Goal: Information Seeking & Learning: Check status

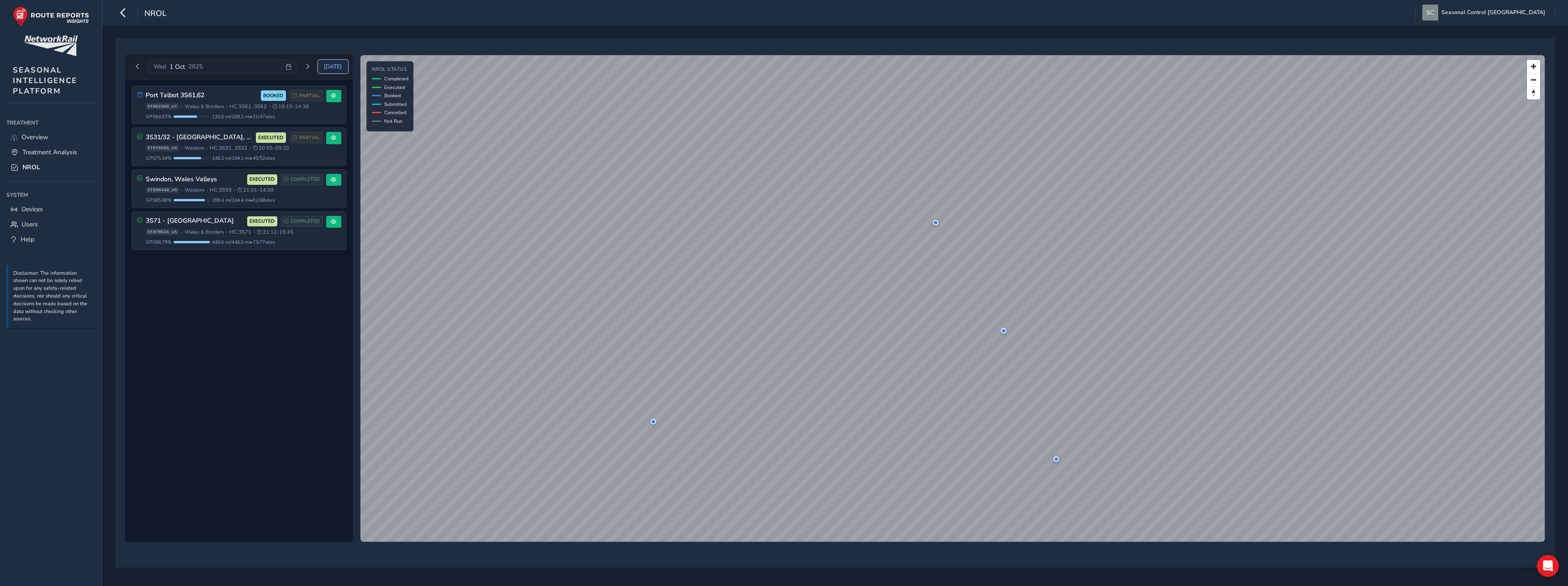
click at [329, 65] on span "[DATE]" at bounding box center [333, 67] width 18 height 7
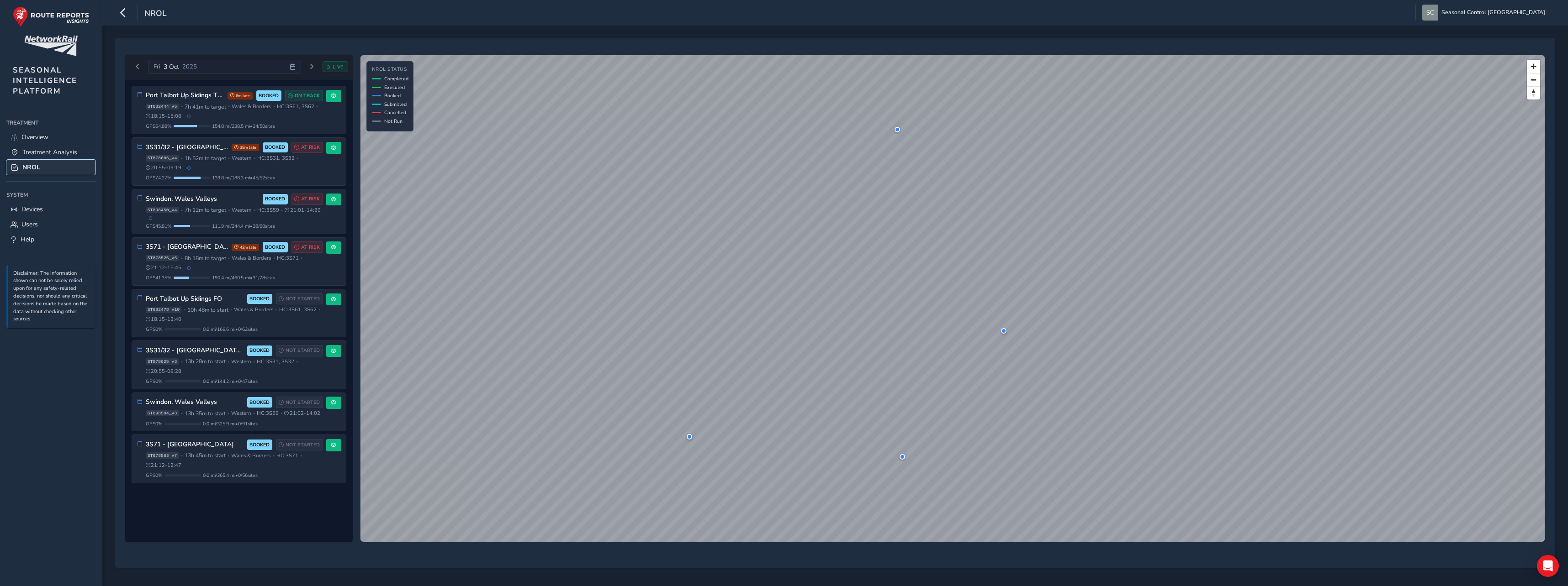
click at [37, 170] on span "NROL" at bounding box center [31, 167] width 18 height 9
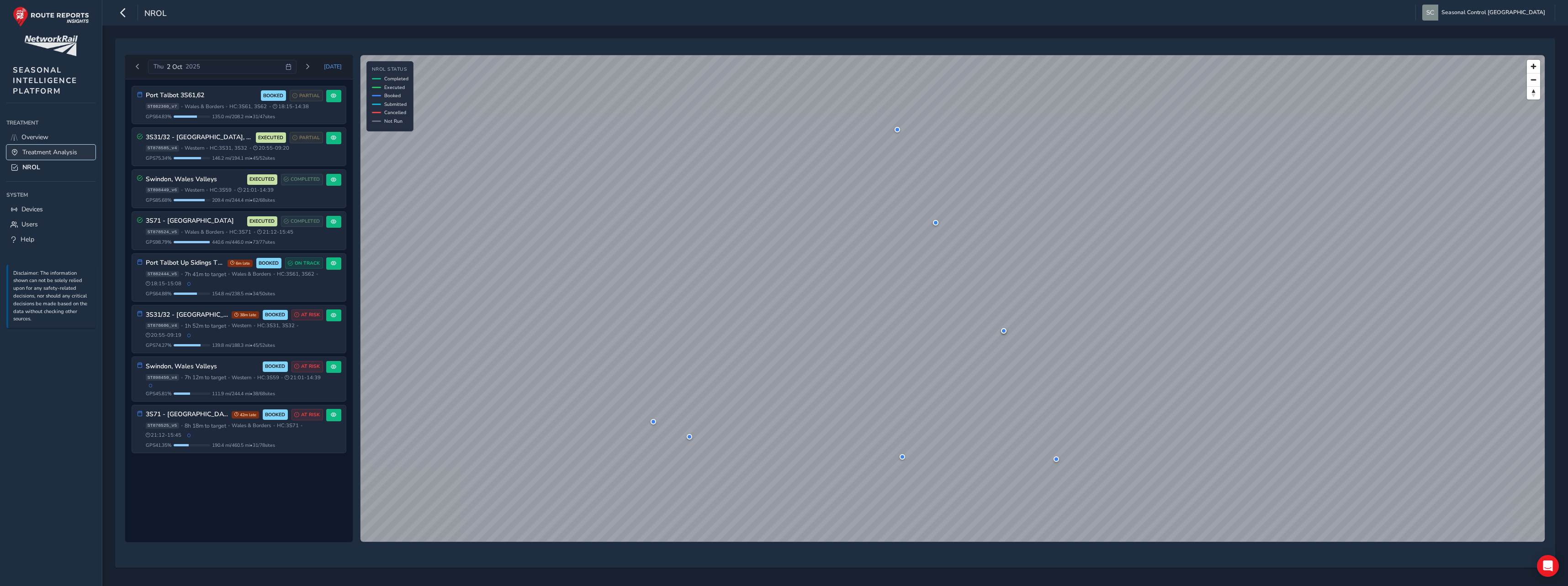
click at [61, 149] on span "Treatment Analysis" at bounding box center [49, 152] width 55 height 9
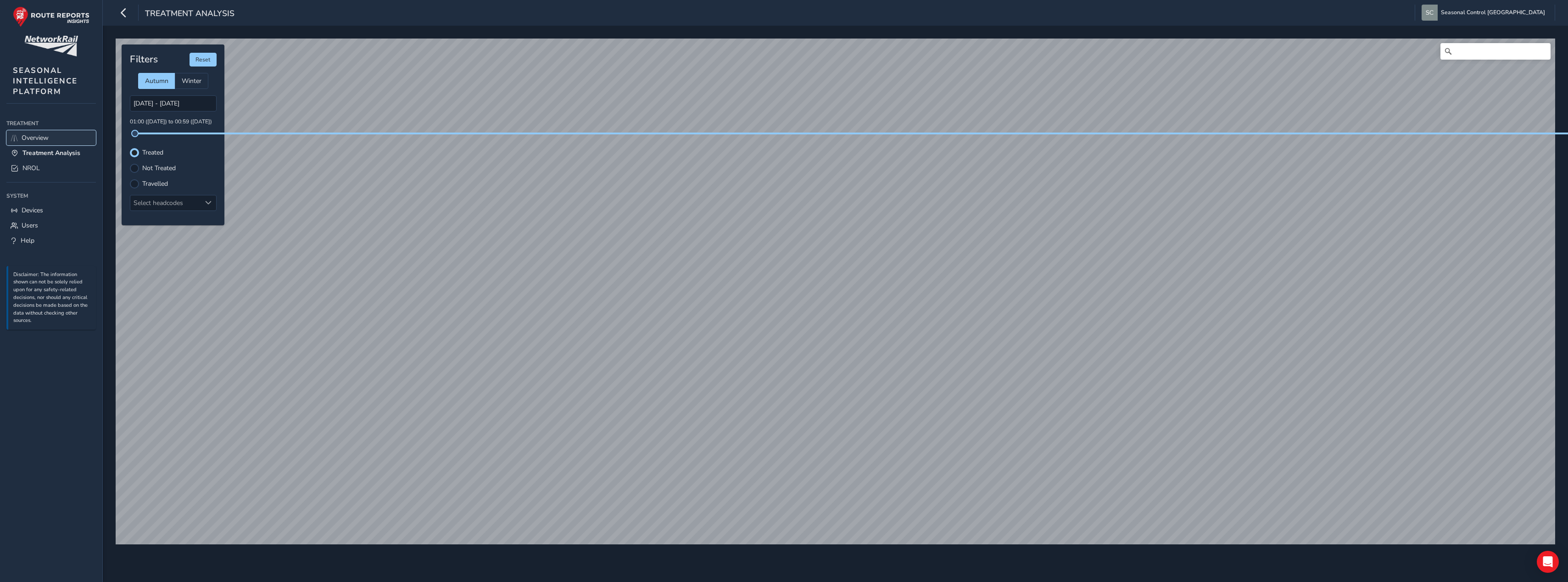
click at [38, 133] on link "Overview" at bounding box center [51, 138] width 90 height 15
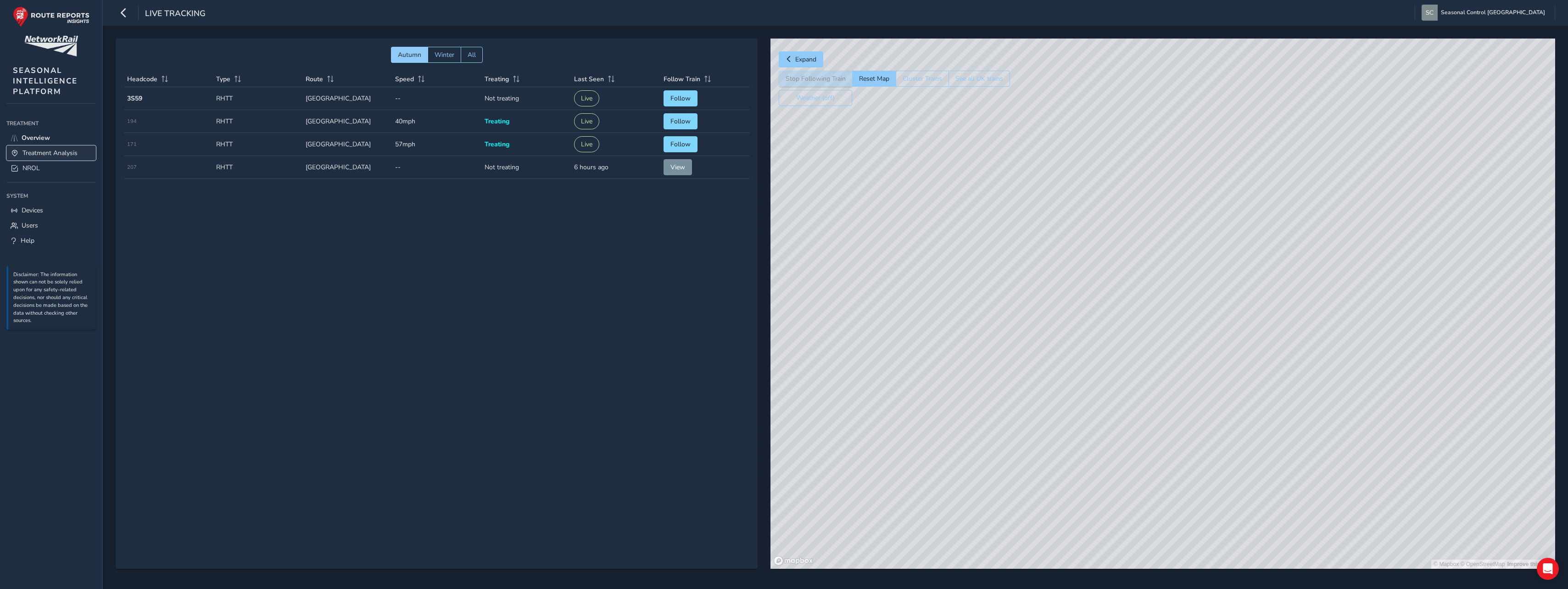
click at [45, 150] on span "Treatment Analysis" at bounding box center [50, 153] width 55 height 9
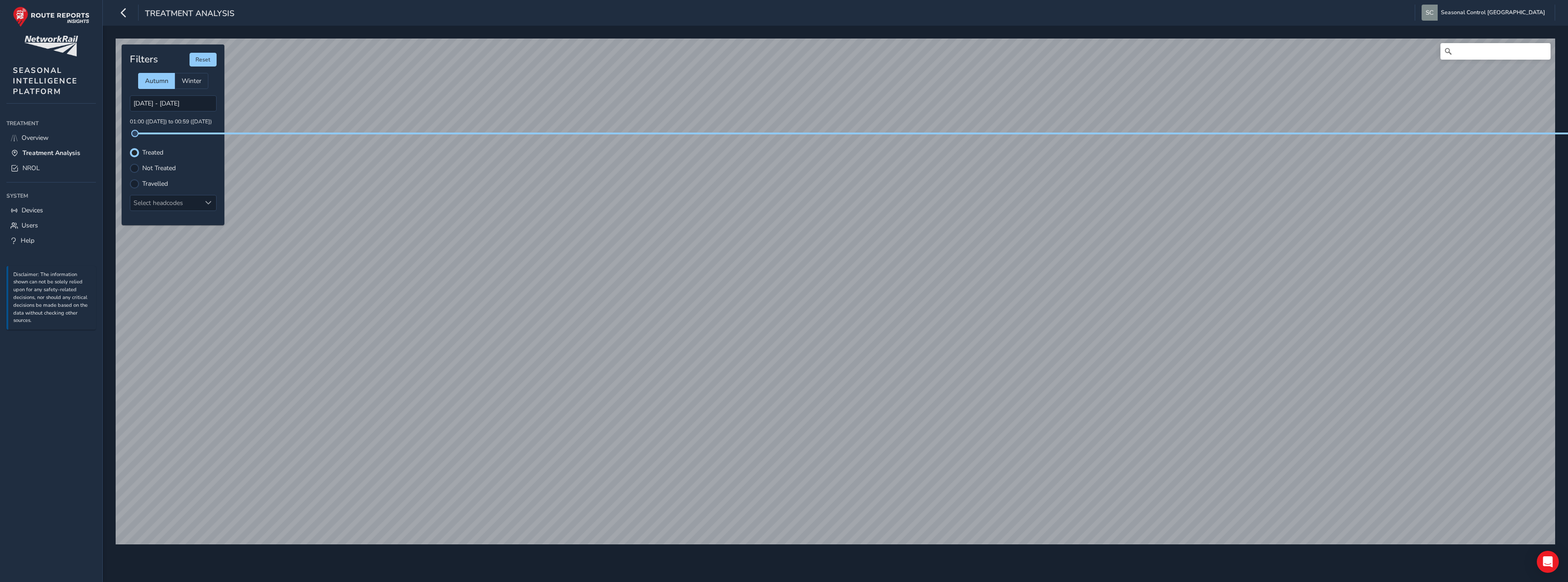
click at [139, 185] on div "Travelled" at bounding box center [173, 184] width 87 height 9
click at [136, 182] on div at bounding box center [134, 184] width 9 height 9
click at [138, 169] on div at bounding box center [134, 168] width 9 height 9
click at [136, 153] on div at bounding box center [134, 153] width 9 height 9
click at [136, 186] on div at bounding box center [134, 184] width 9 height 9
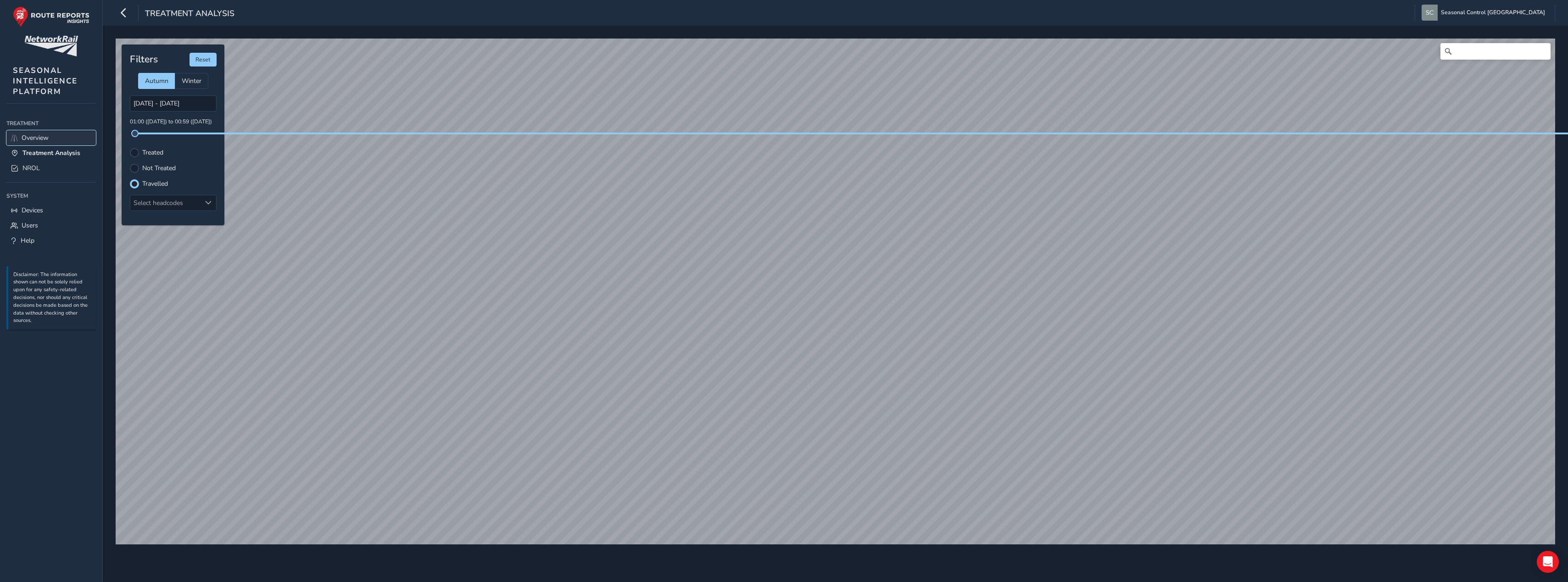
click at [32, 136] on span "Overview" at bounding box center [35, 138] width 27 height 9
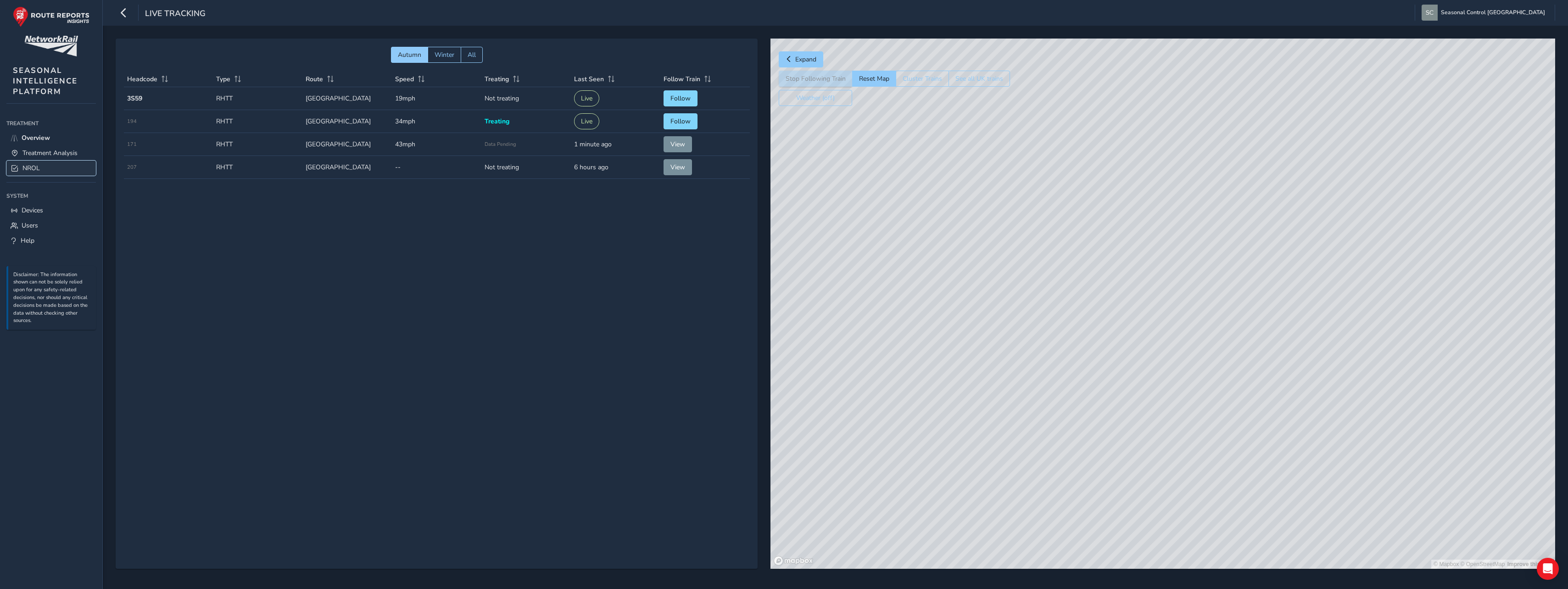
click at [24, 167] on span "NROL" at bounding box center [31, 168] width 17 height 9
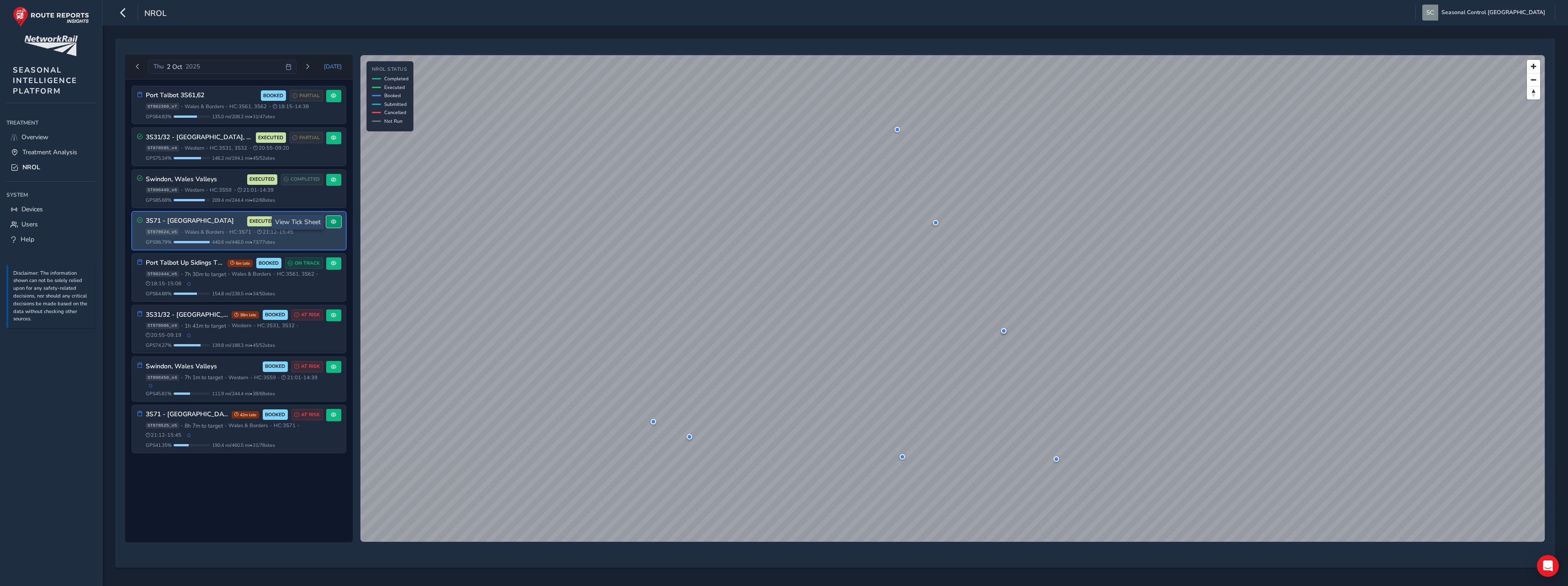
click at [338, 219] on button at bounding box center [334, 222] width 15 height 12
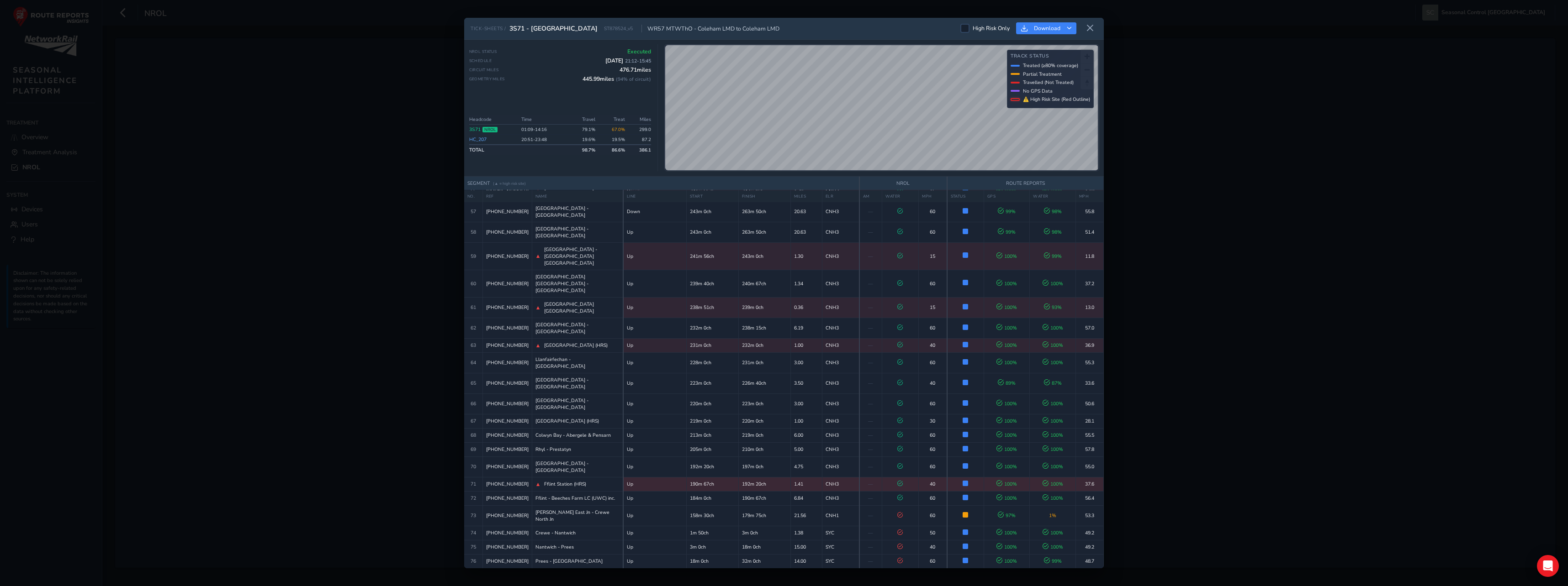
scroll to position [1215, 0]
click at [1094, 28] on button at bounding box center [1090, 28] width 14 height 15
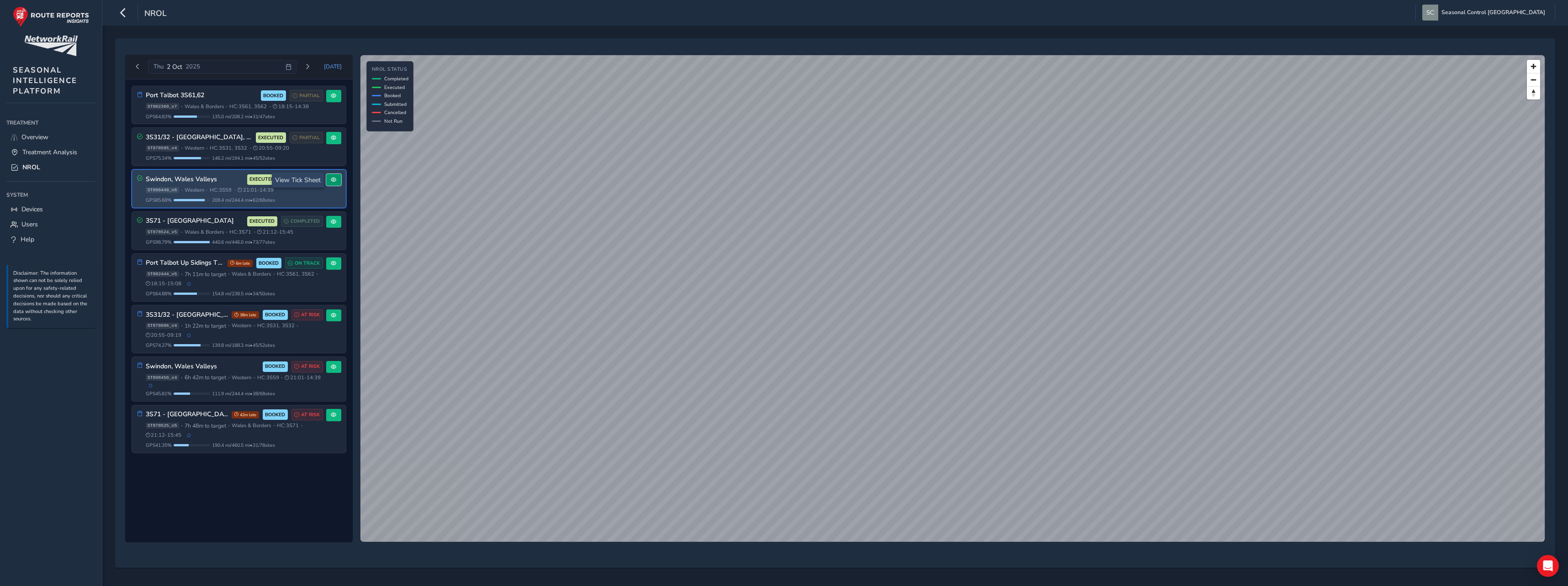
click at [334, 179] on span at bounding box center [333, 179] width 5 height 5
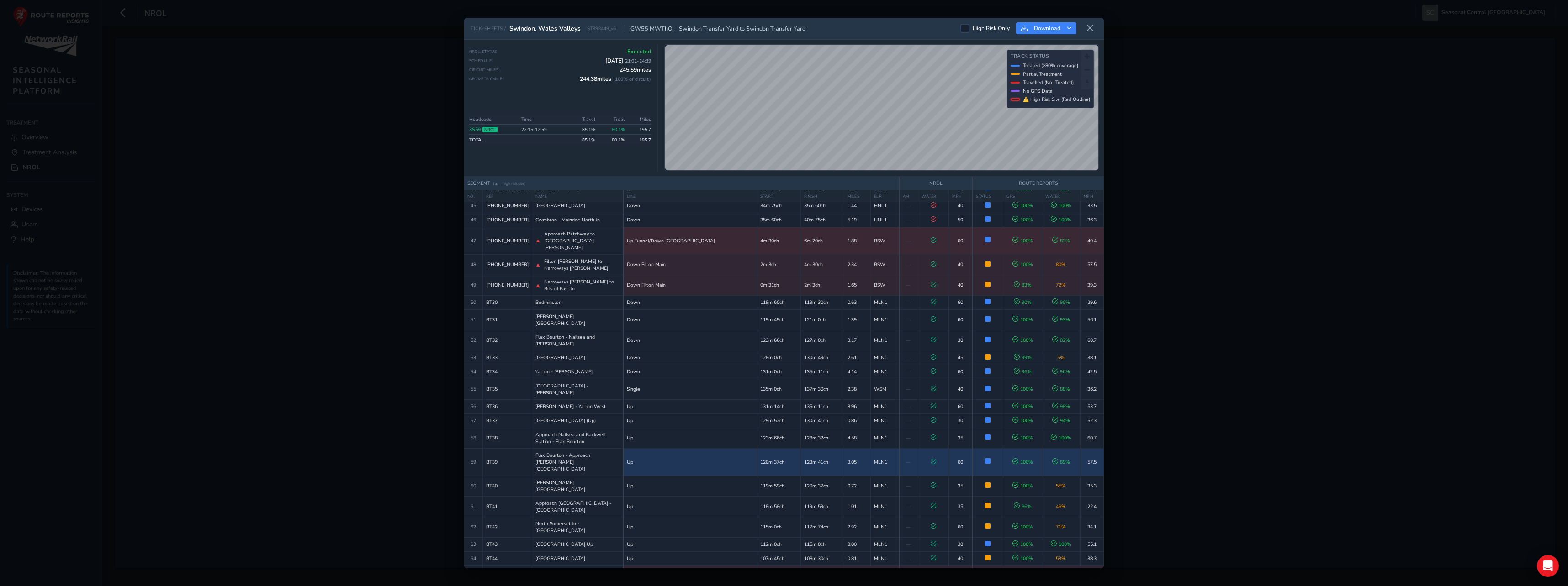
scroll to position [702, 0]
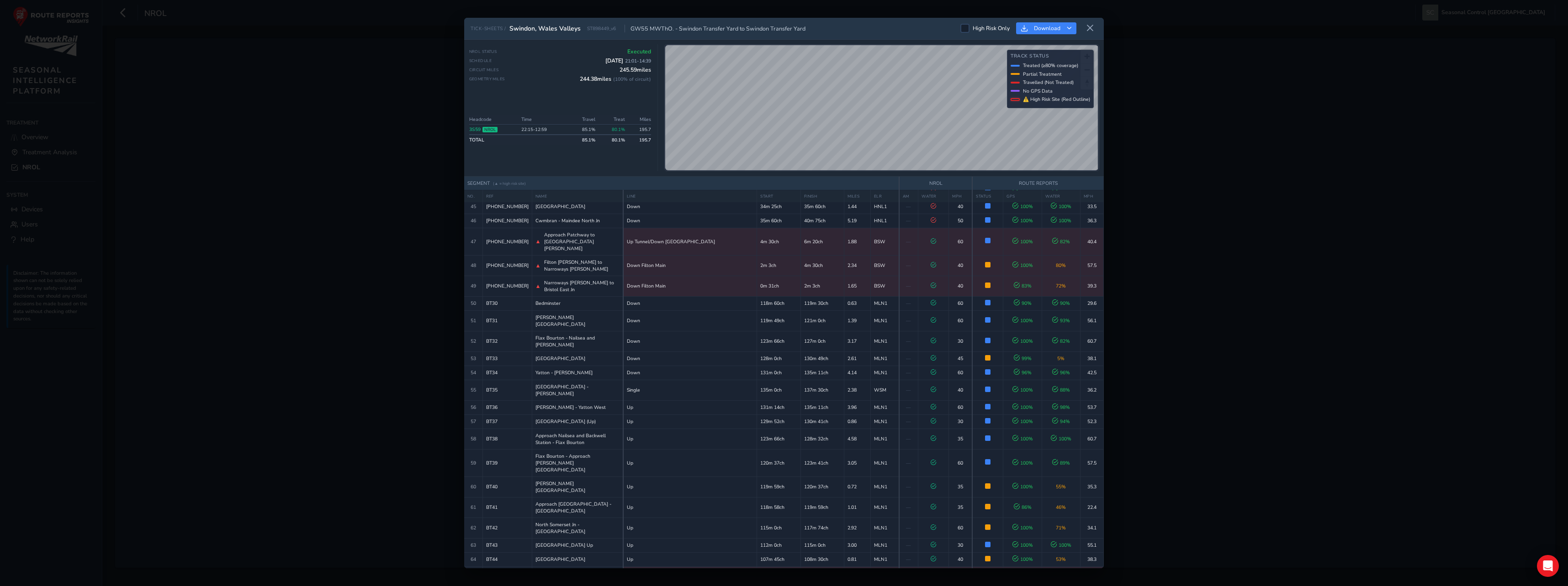
drag, startPoint x: 1095, startPoint y: 28, endPoint x: 1096, endPoint y: 34, distance: 6.1
click at [1095, 28] on button at bounding box center [1090, 28] width 14 height 15
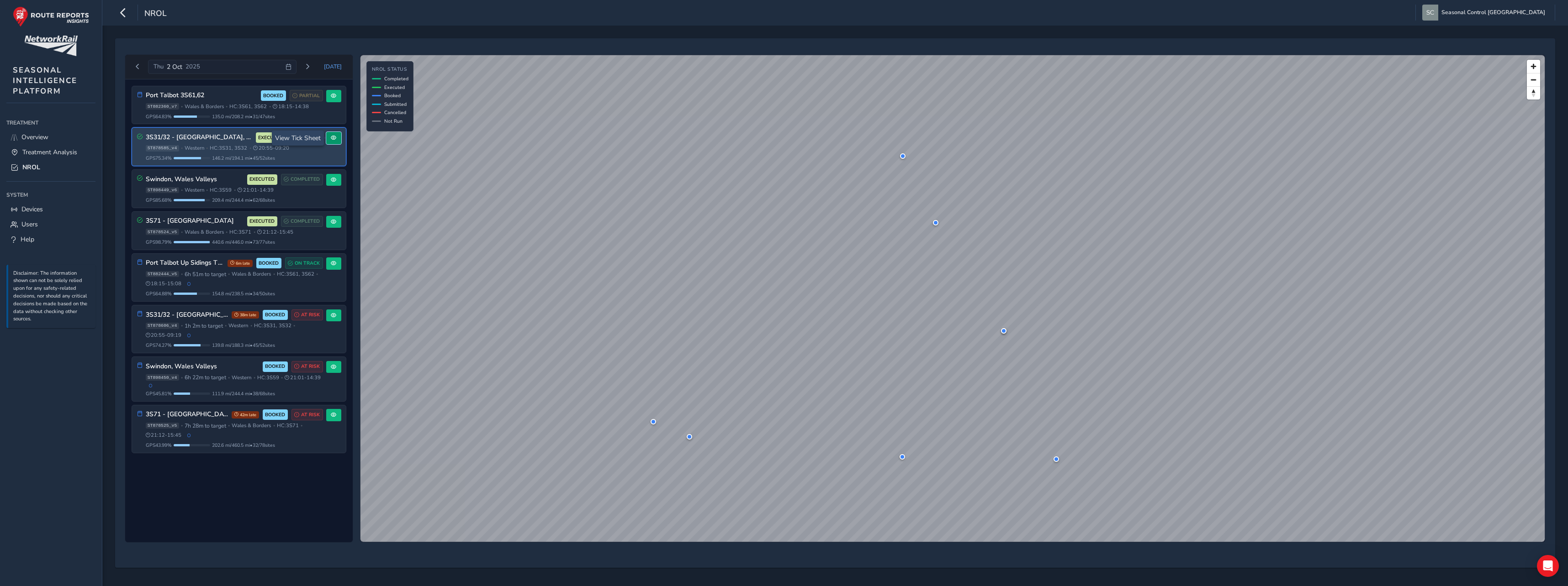
click at [334, 139] on span at bounding box center [333, 137] width 5 height 5
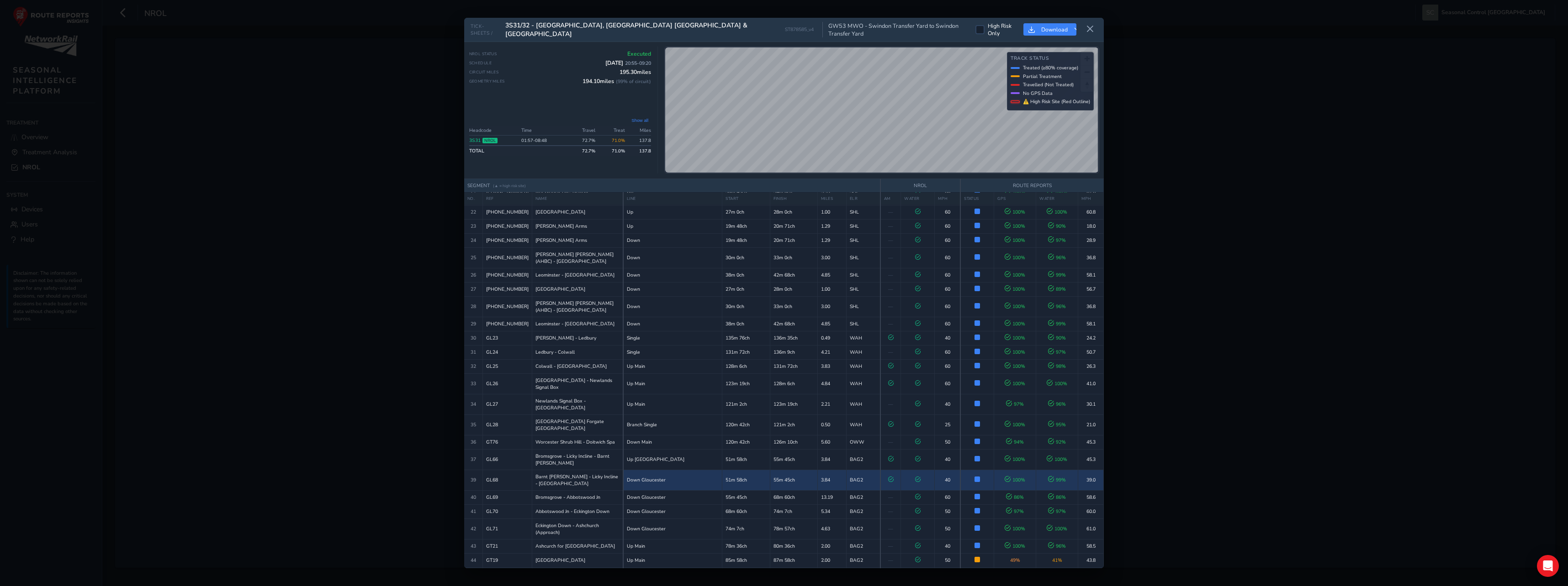
scroll to position [423, 0]
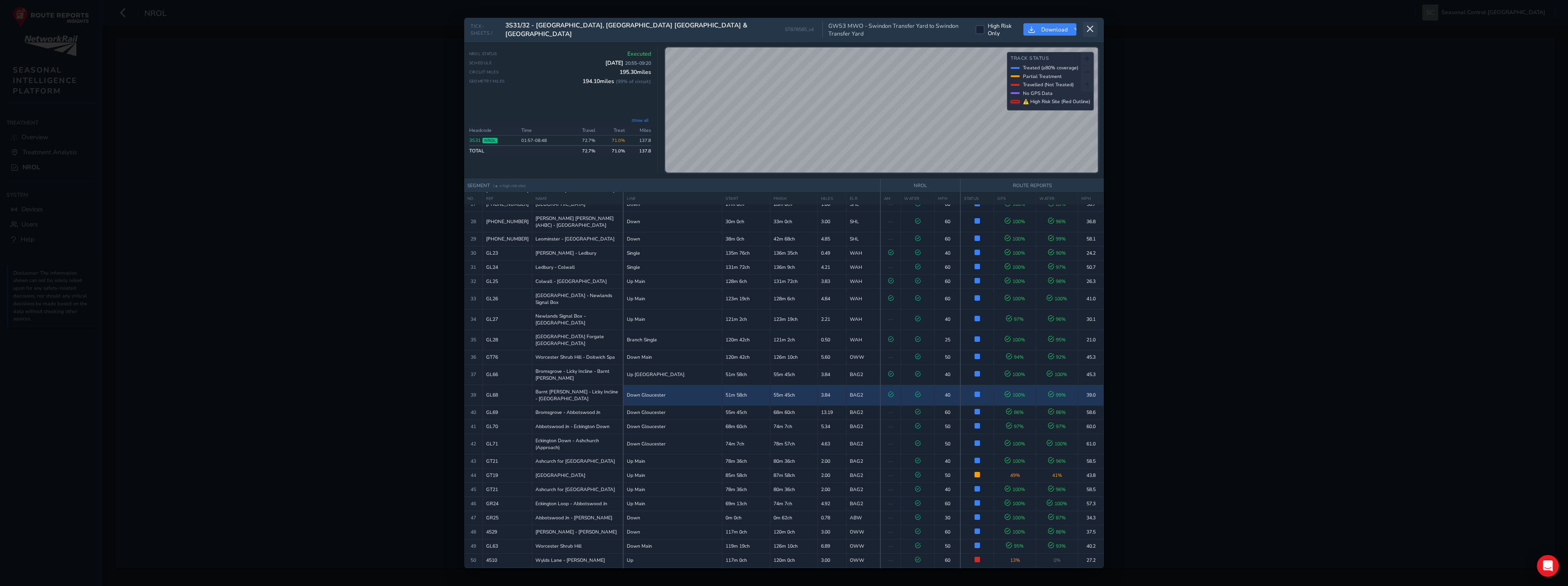
click at [1089, 30] on icon at bounding box center [1090, 29] width 8 height 8
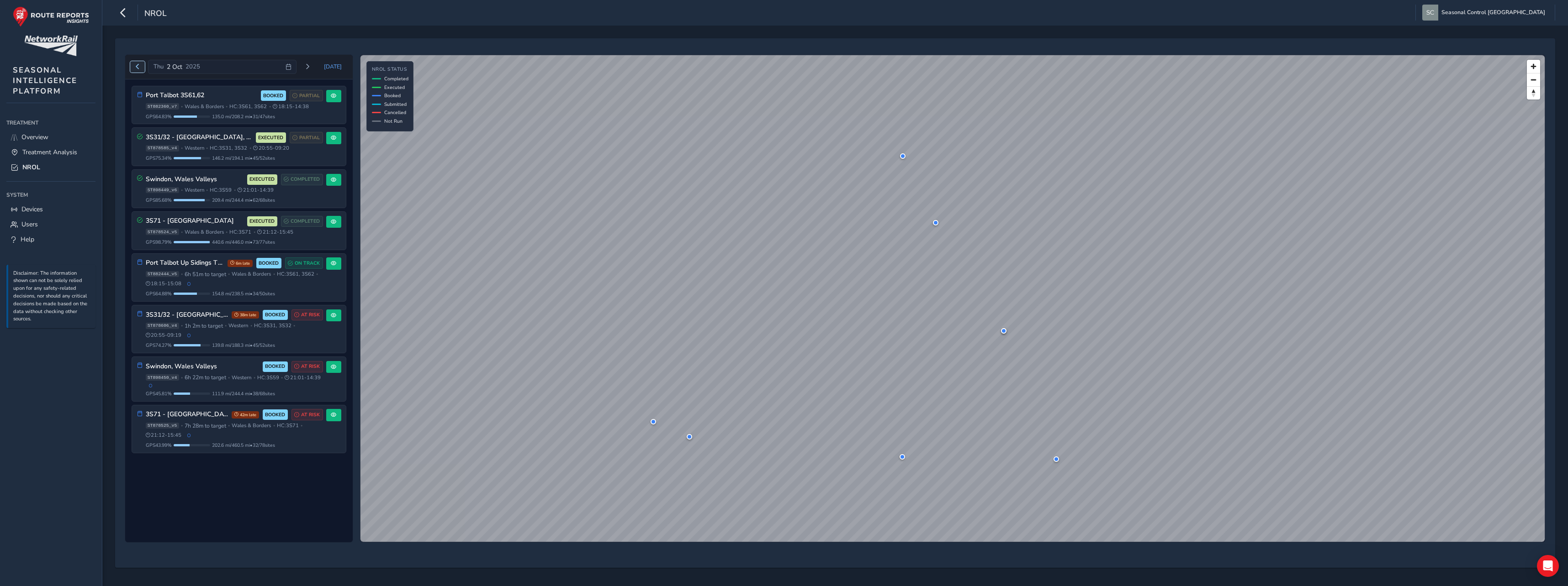
click at [138, 66] on span "Previous day" at bounding box center [137, 66] width 5 height 5
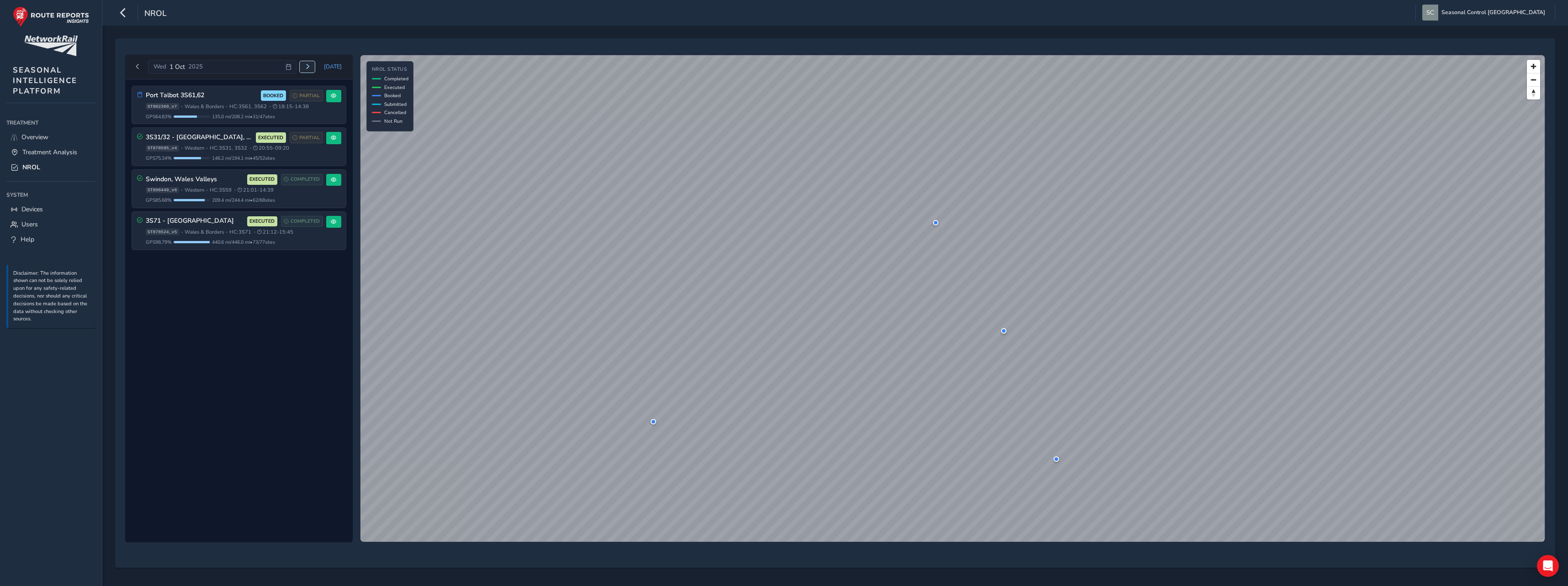
click at [306, 67] on button "Next day" at bounding box center [307, 67] width 15 height 11
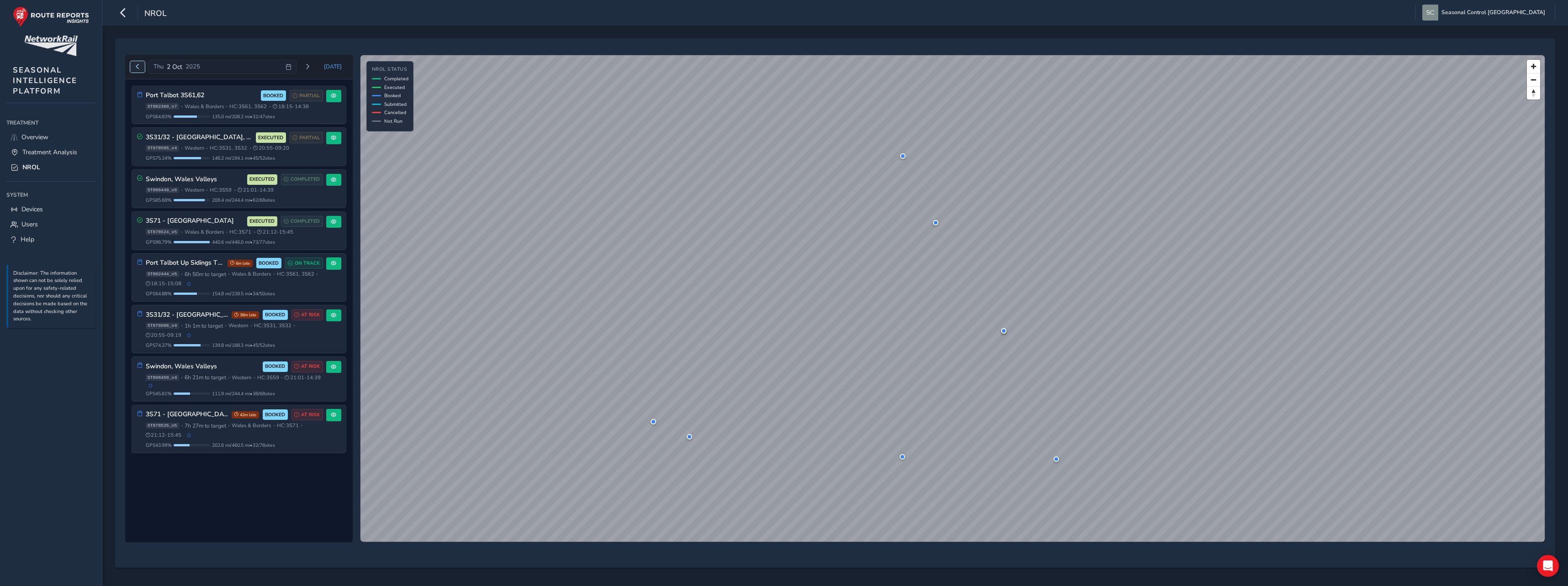
click at [136, 65] on span "Previous day" at bounding box center [137, 66] width 5 height 5
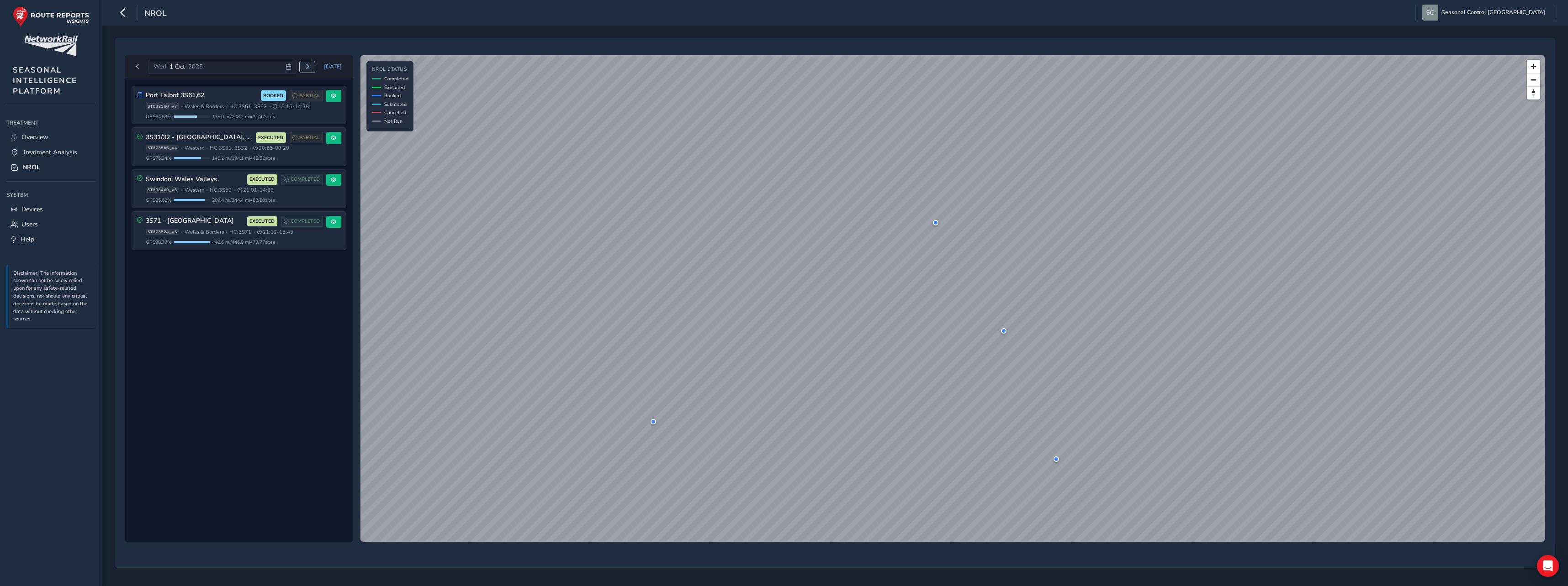
click at [305, 65] on button "Next day" at bounding box center [307, 67] width 15 height 11
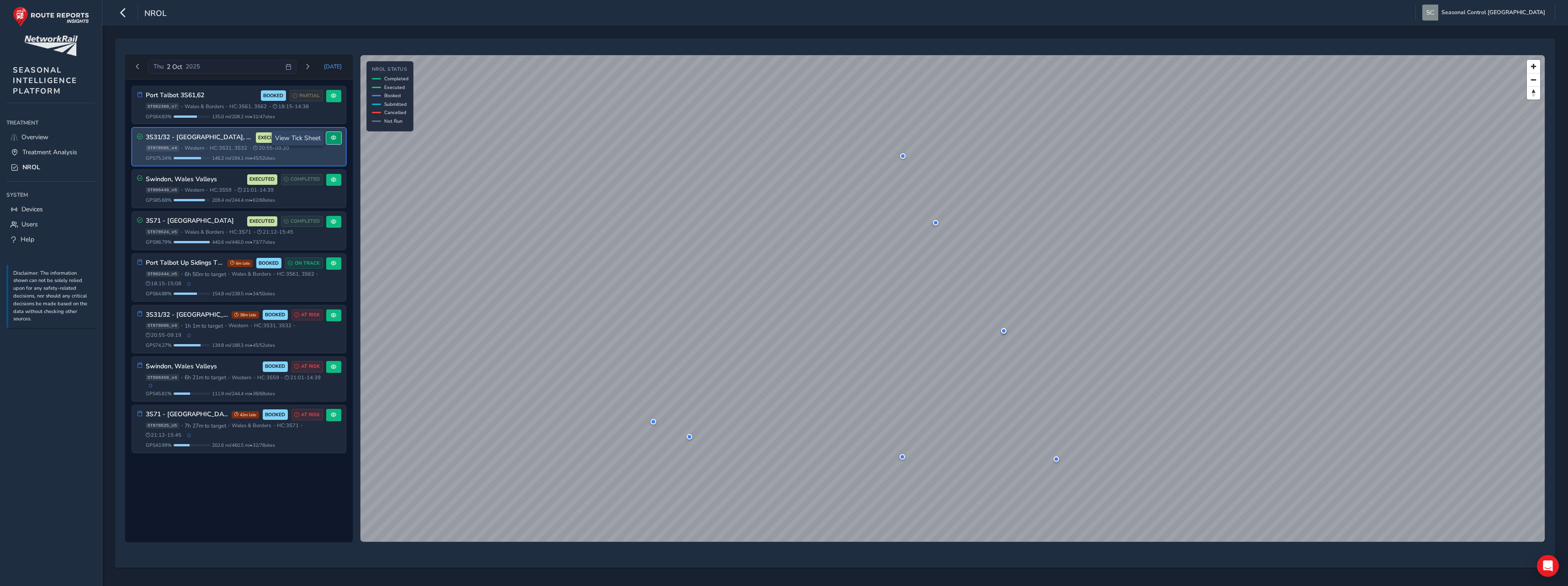
click at [332, 136] on span at bounding box center [333, 137] width 5 height 5
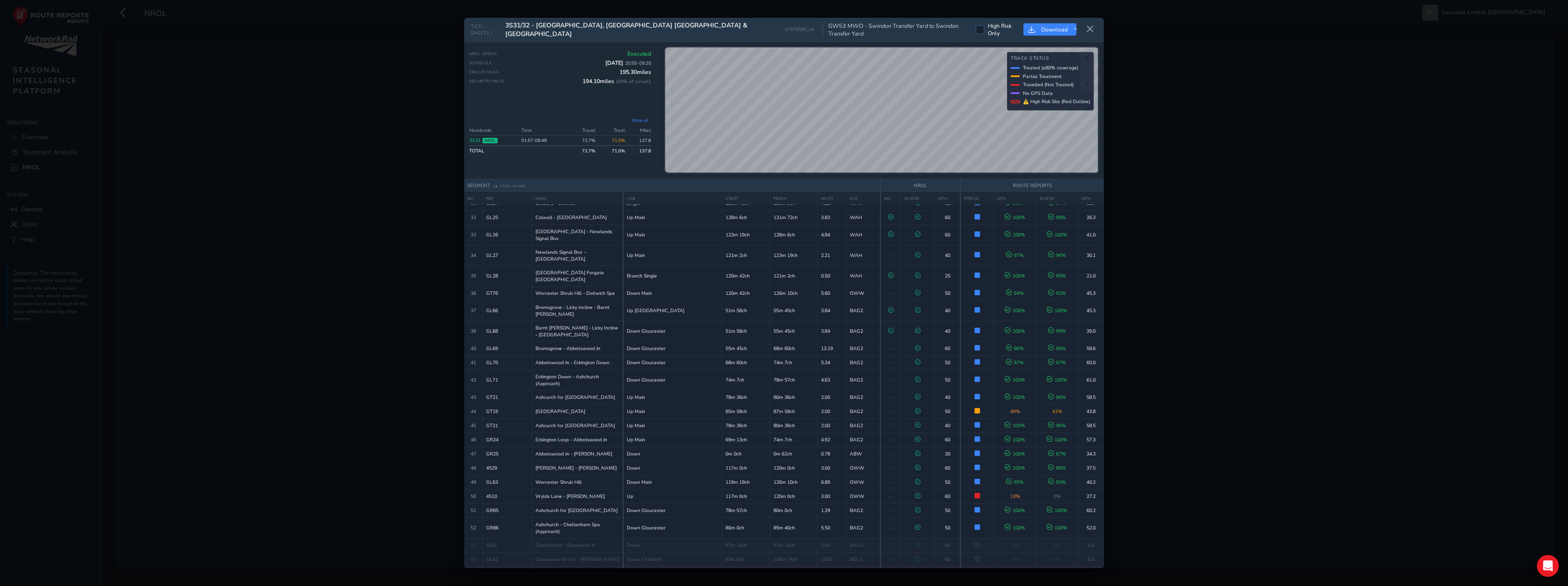
scroll to position [492, 0]
click at [1090, 26] on icon at bounding box center [1090, 29] width 8 height 8
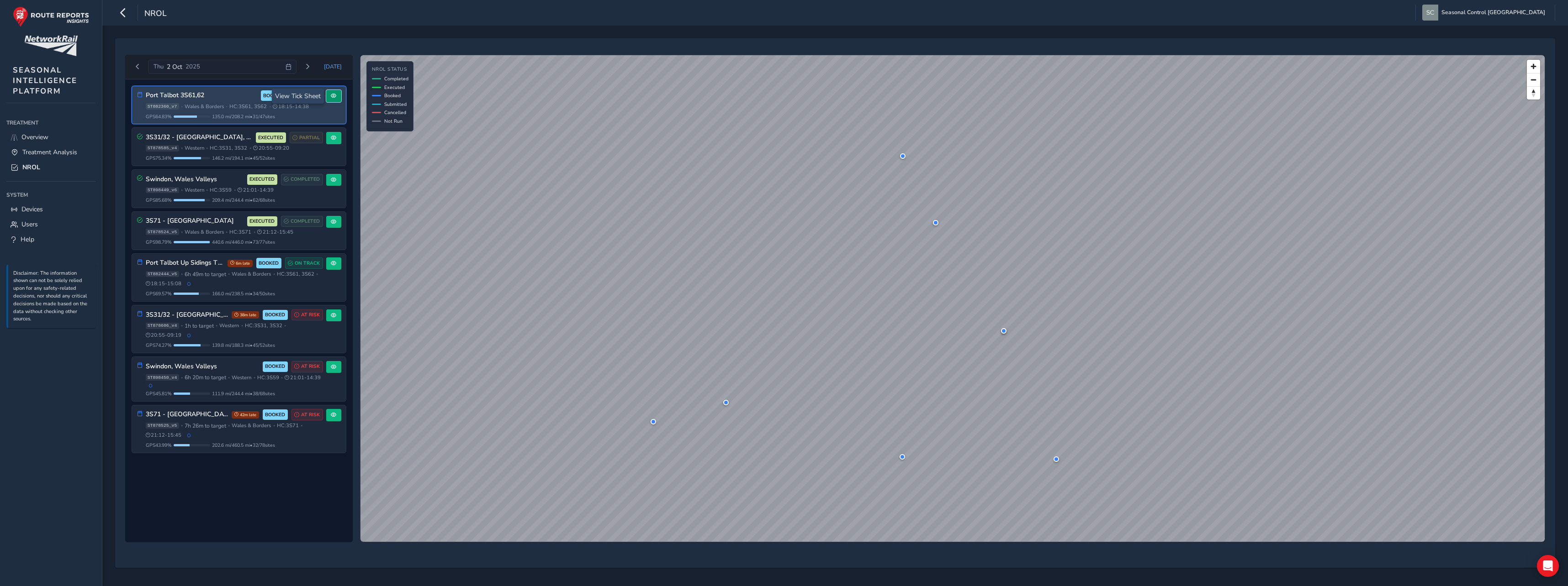
click at [335, 95] on span at bounding box center [333, 95] width 5 height 5
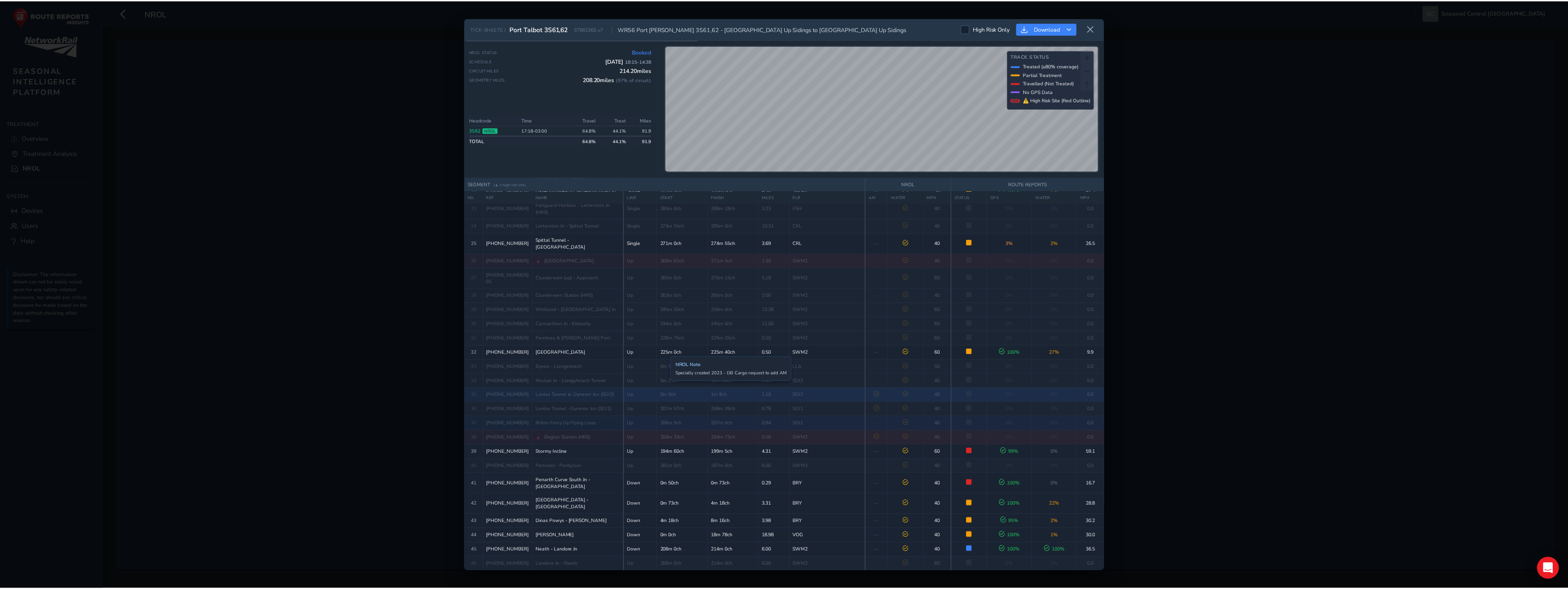
scroll to position [603, 0]
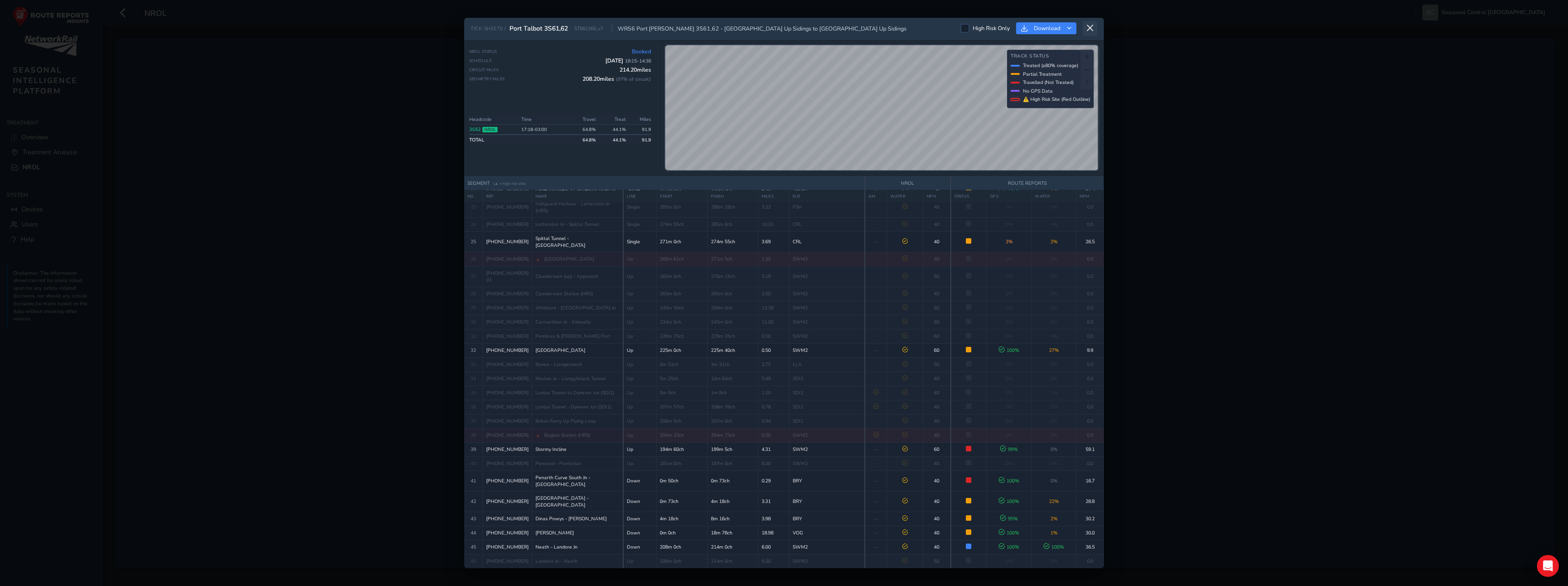
click at [1092, 21] on button at bounding box center [1090, 28] width 14 height 15
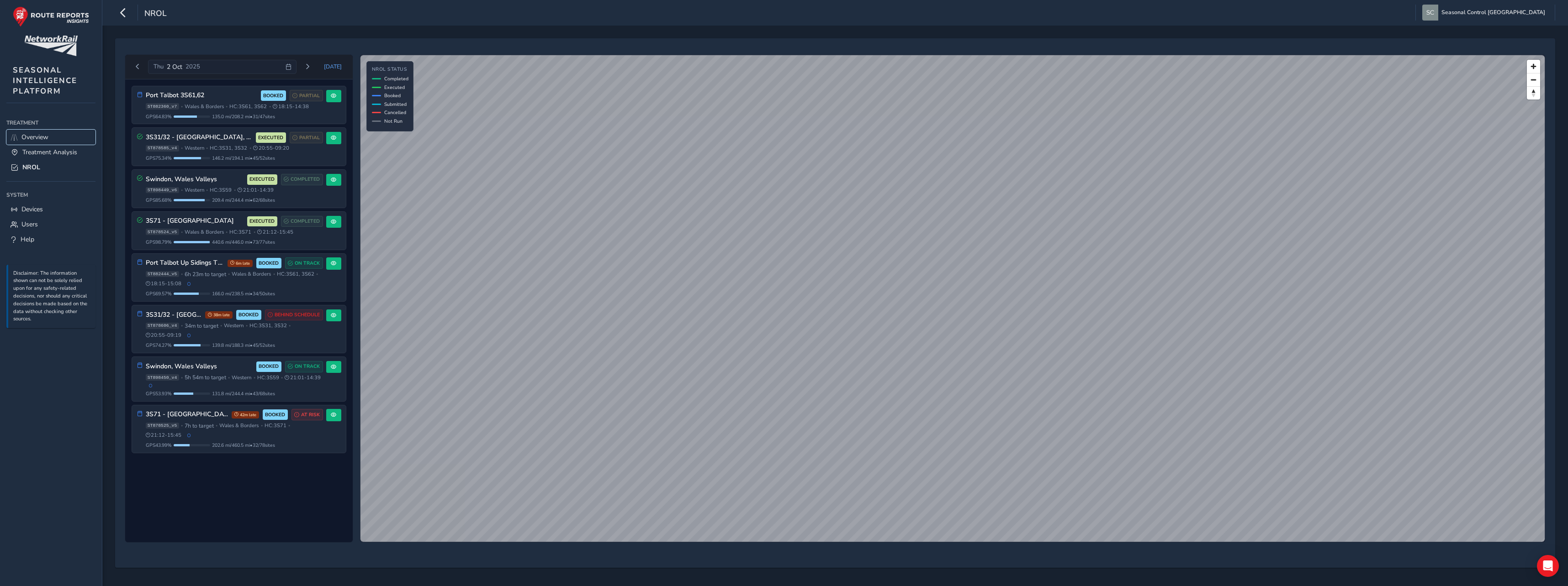
drag, startPoint x: 40, startPoint y: 136, endPoint x: 400, endPoint y: 19, distance: 378.5
click at [40, 136] on span "Overview" at bounding box center [35, 137] width 27 height 9
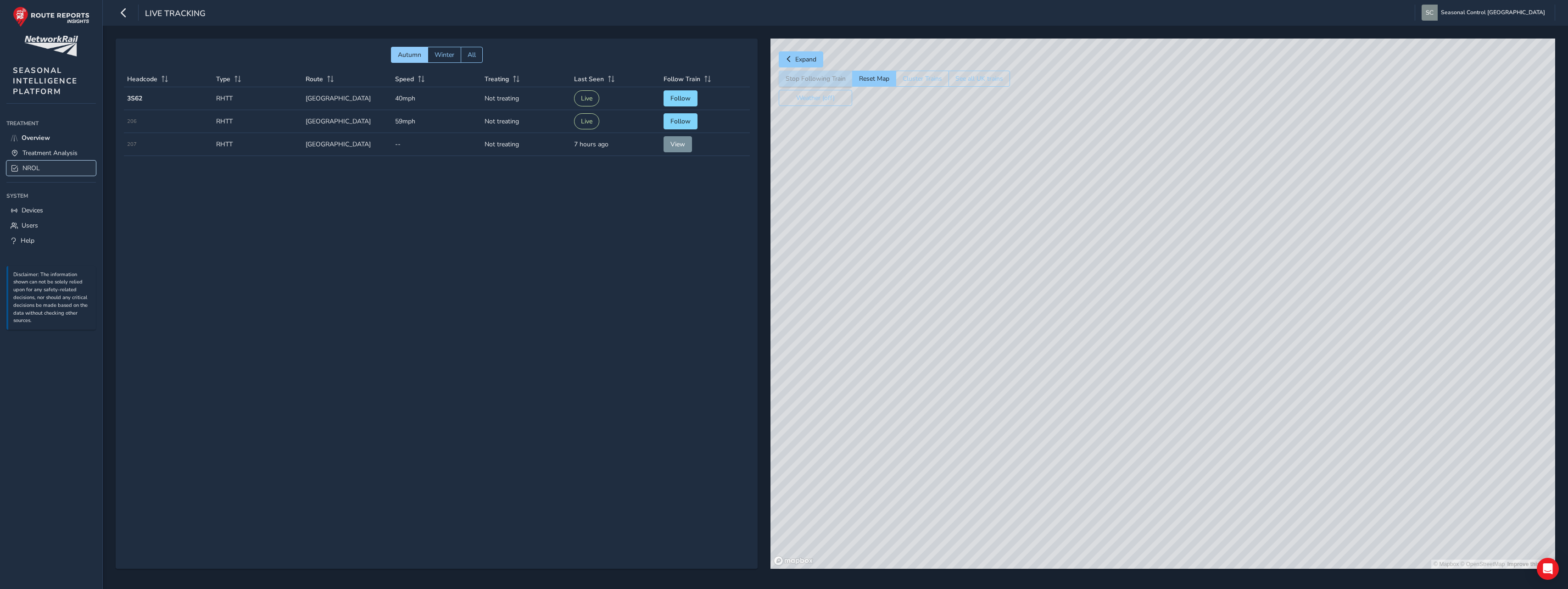
click at [29, 162] on link "NROL" at bounding box center [51, 168] width 90 height 15
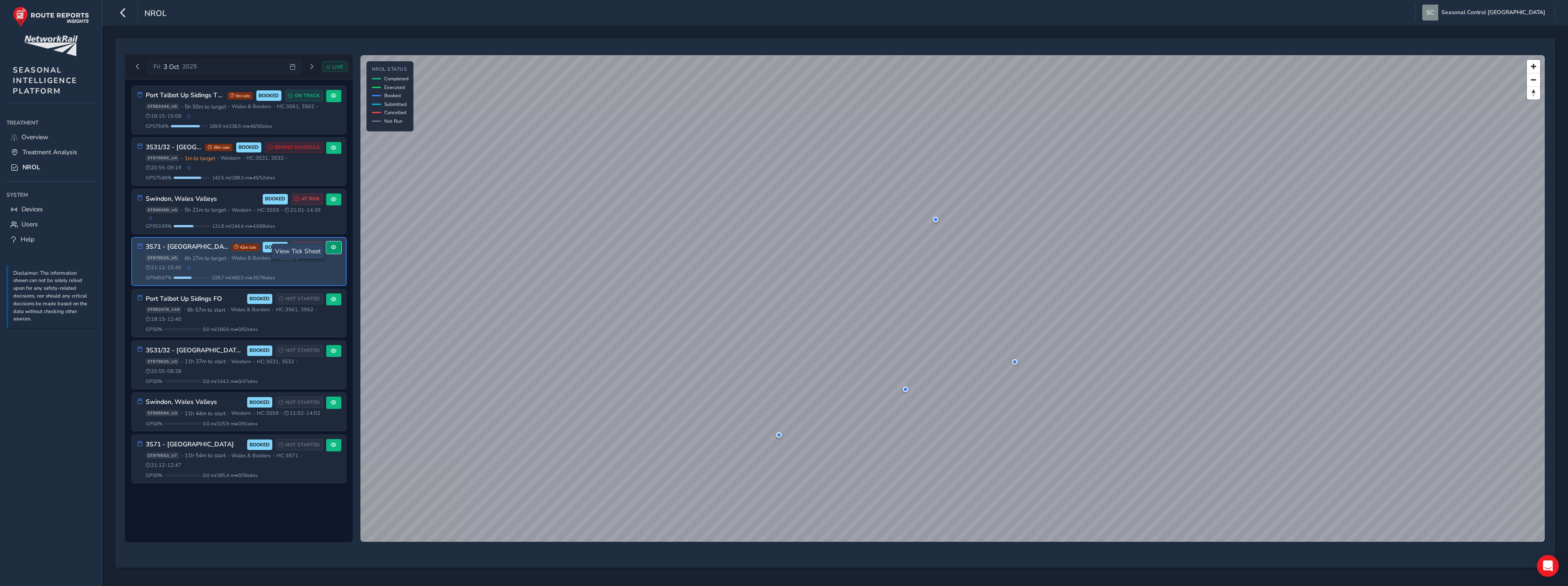
click at [329, 250] on button at bounding box center [334, 247] width 15 height 12
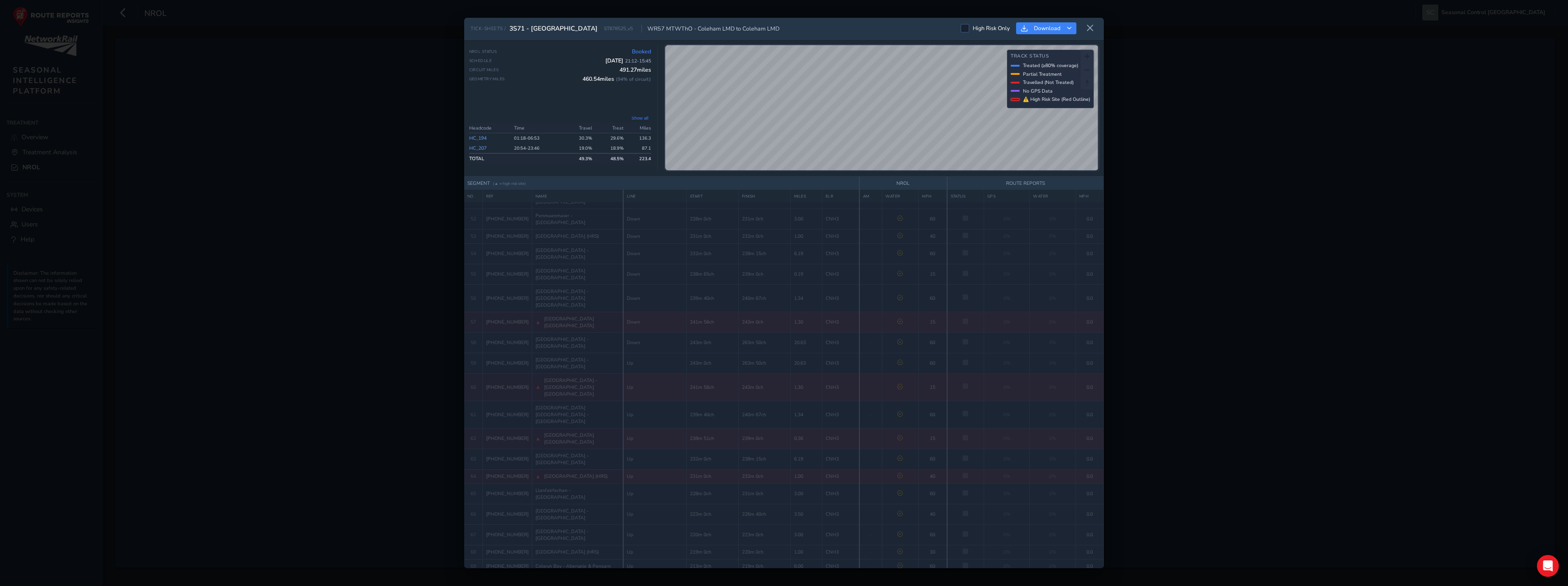
scroll to position [1004, 0]
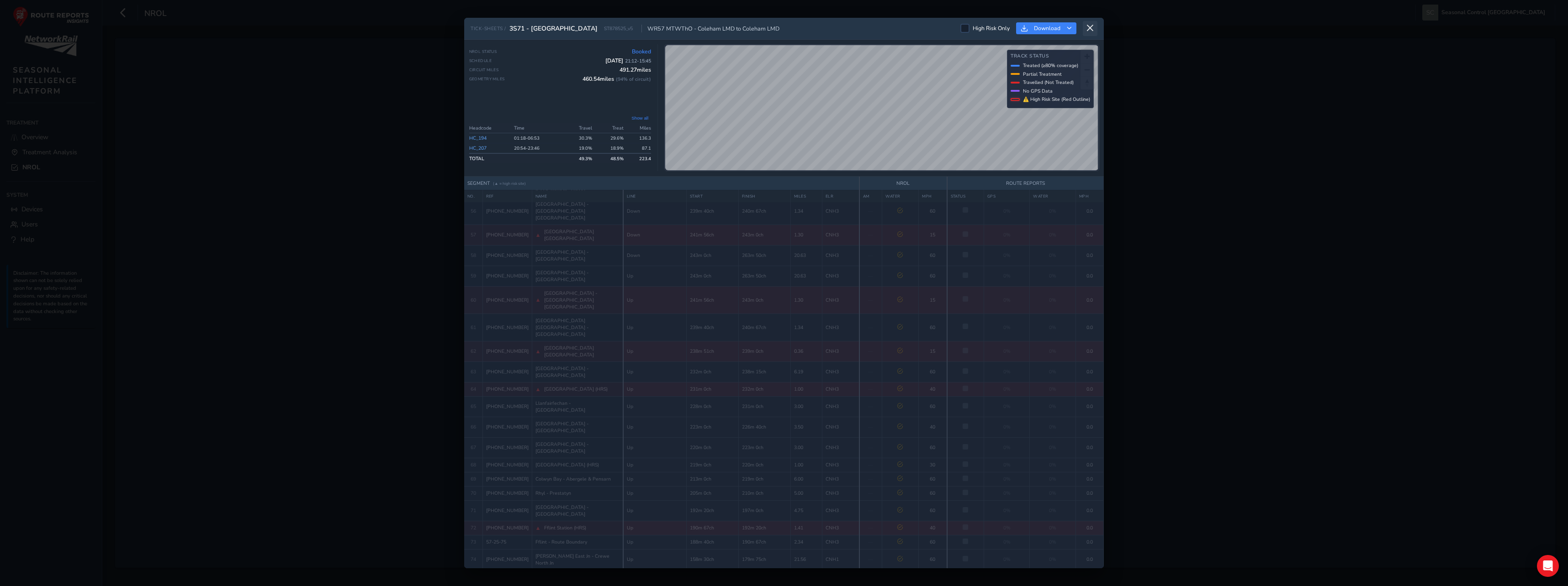
click at [1090, 30] on icon at bounding box center [1090, 28] width 8 height 8
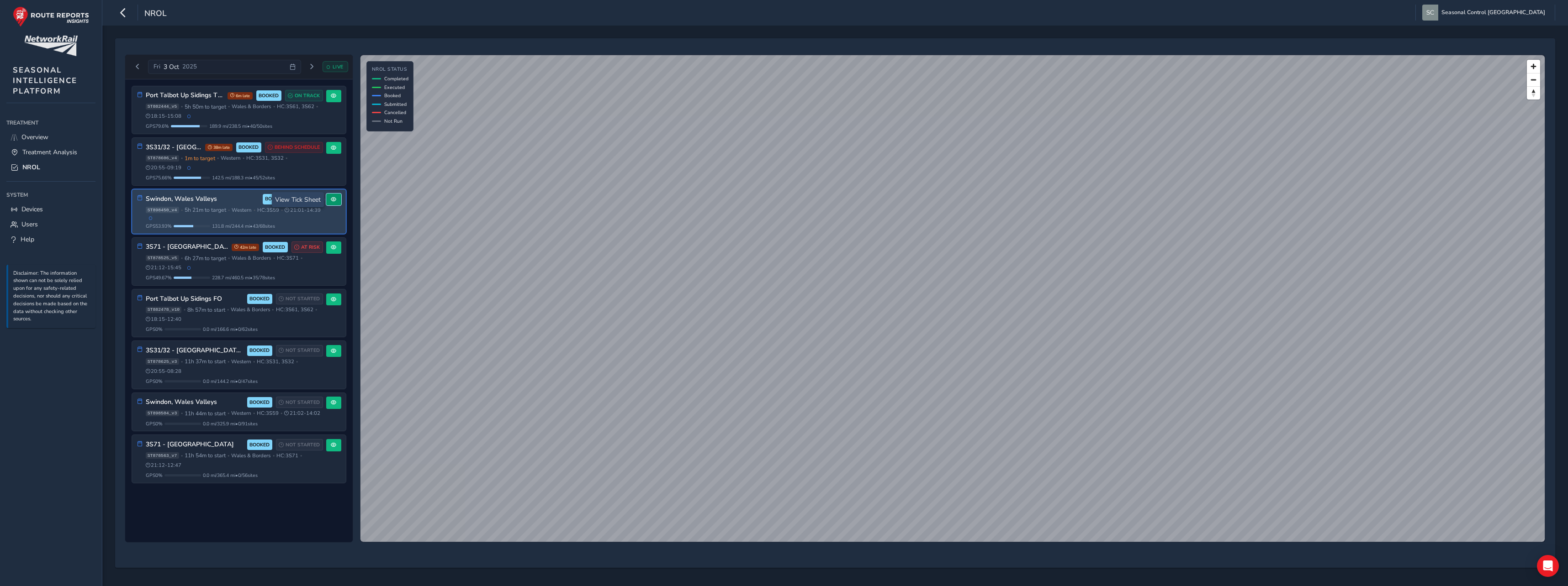
click at [331, 202] on span at bounding box center [333, 199] width 5 height 5
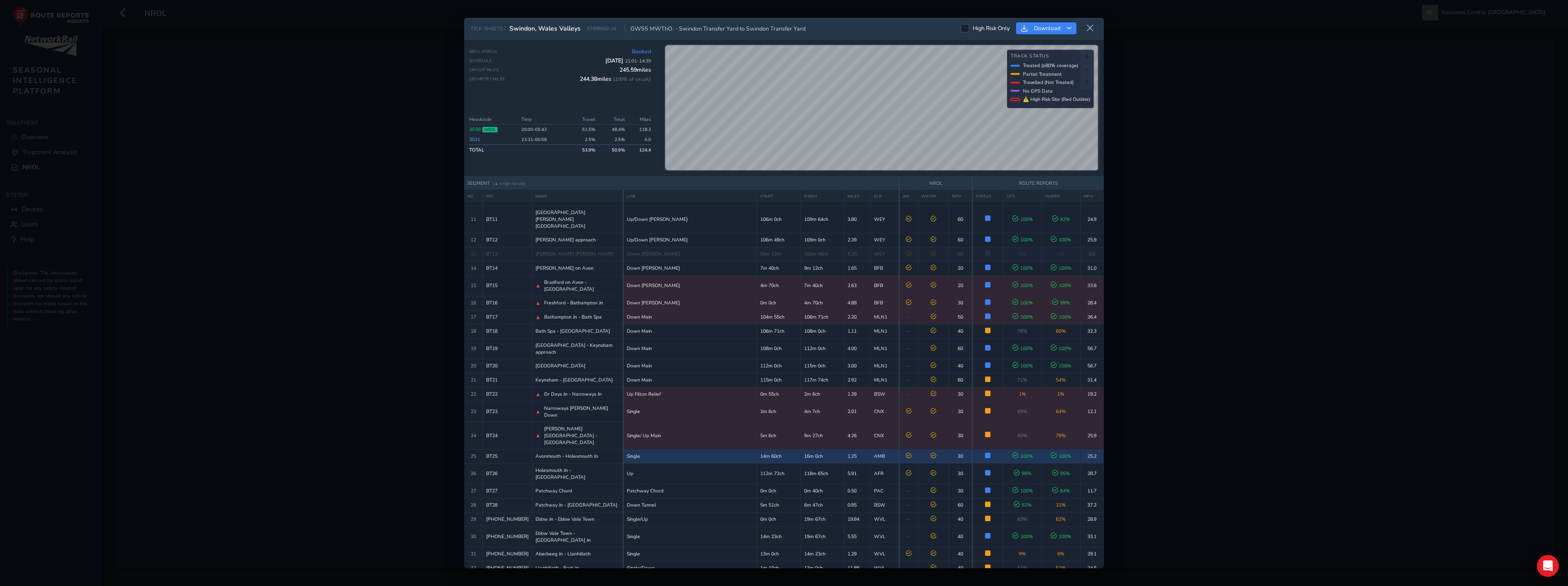
scroll to position [319, 0]
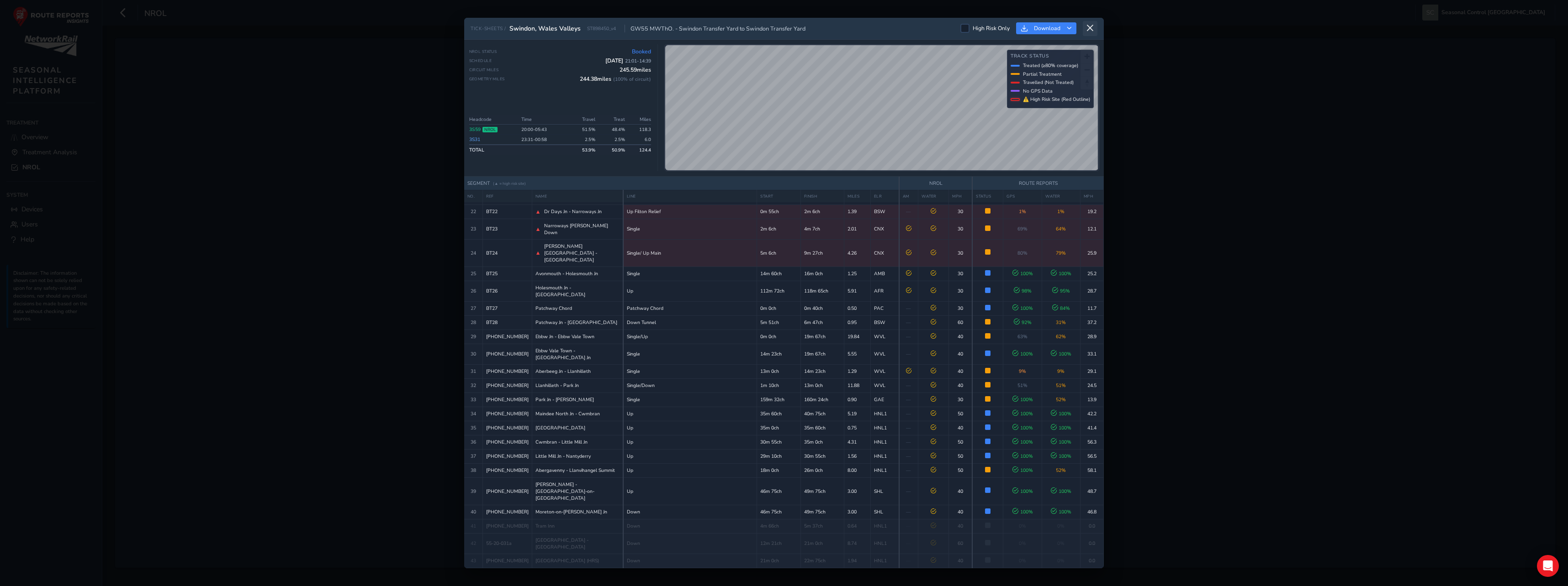
click at [1090, 30] on icon at bounding box center [1090, 28] width 8 height 8
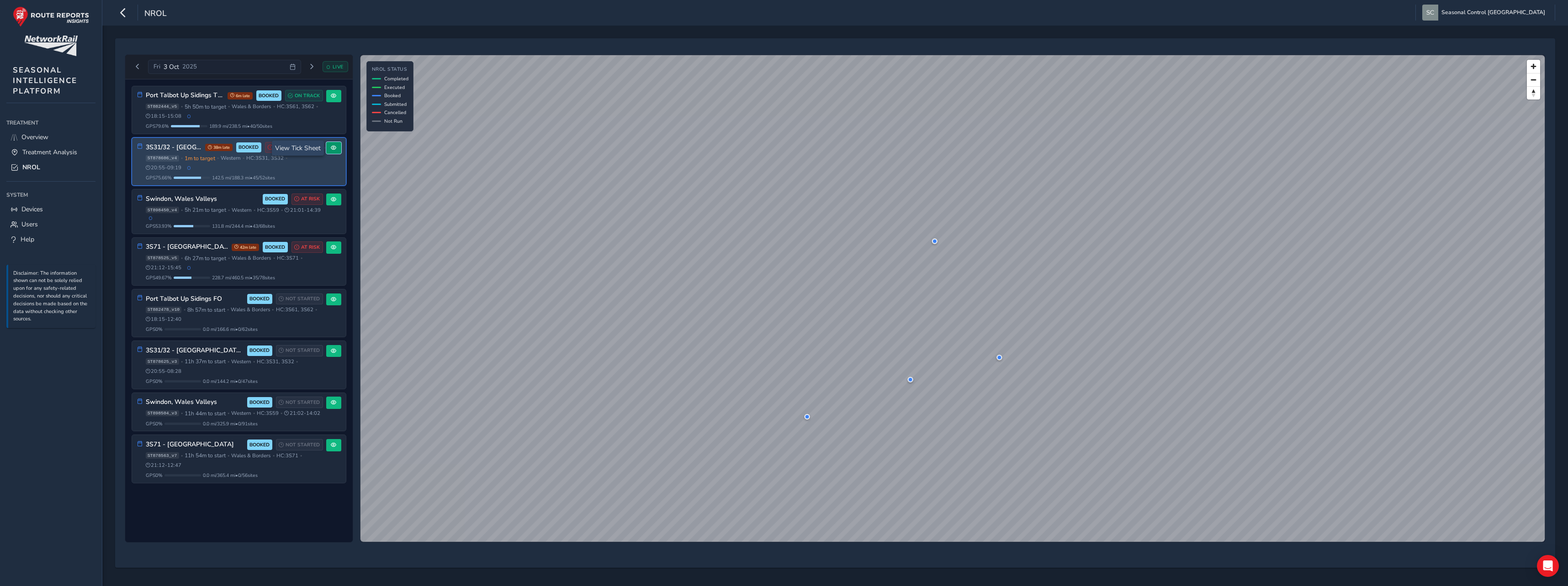
click at [332, 151] on button at bounding box center [334, 148] width 15 height 12
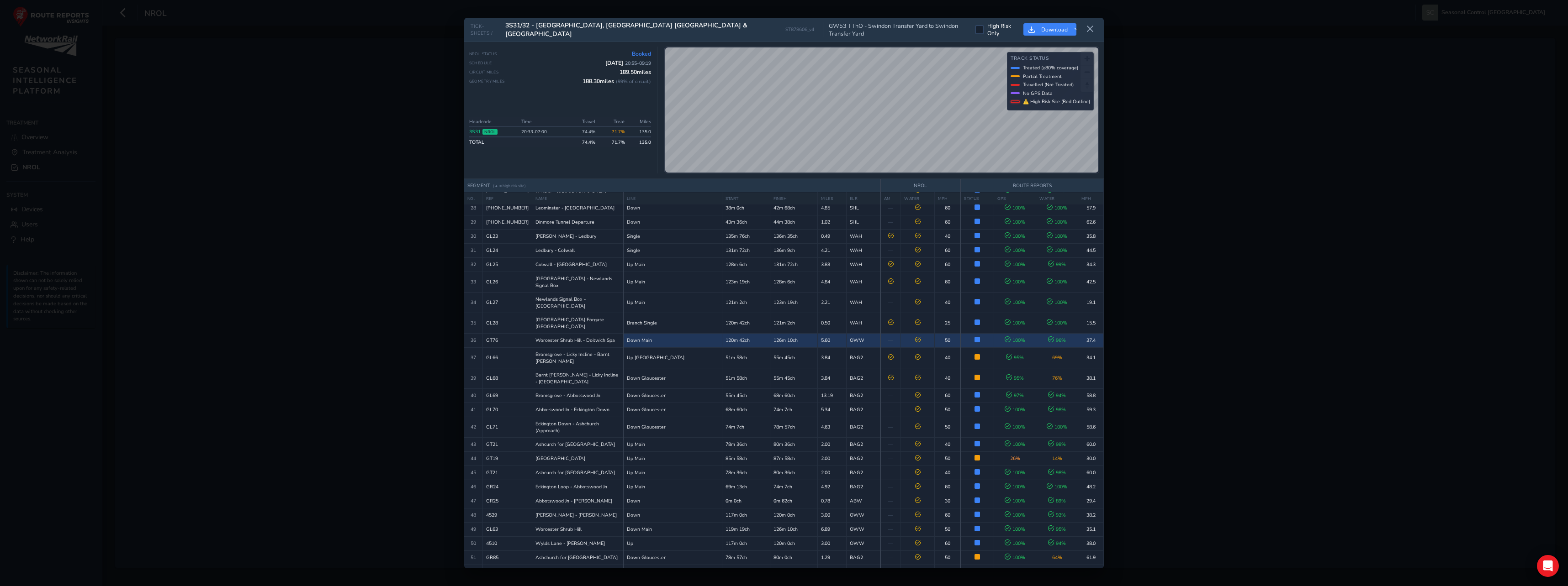
scroll to position [492, 0]
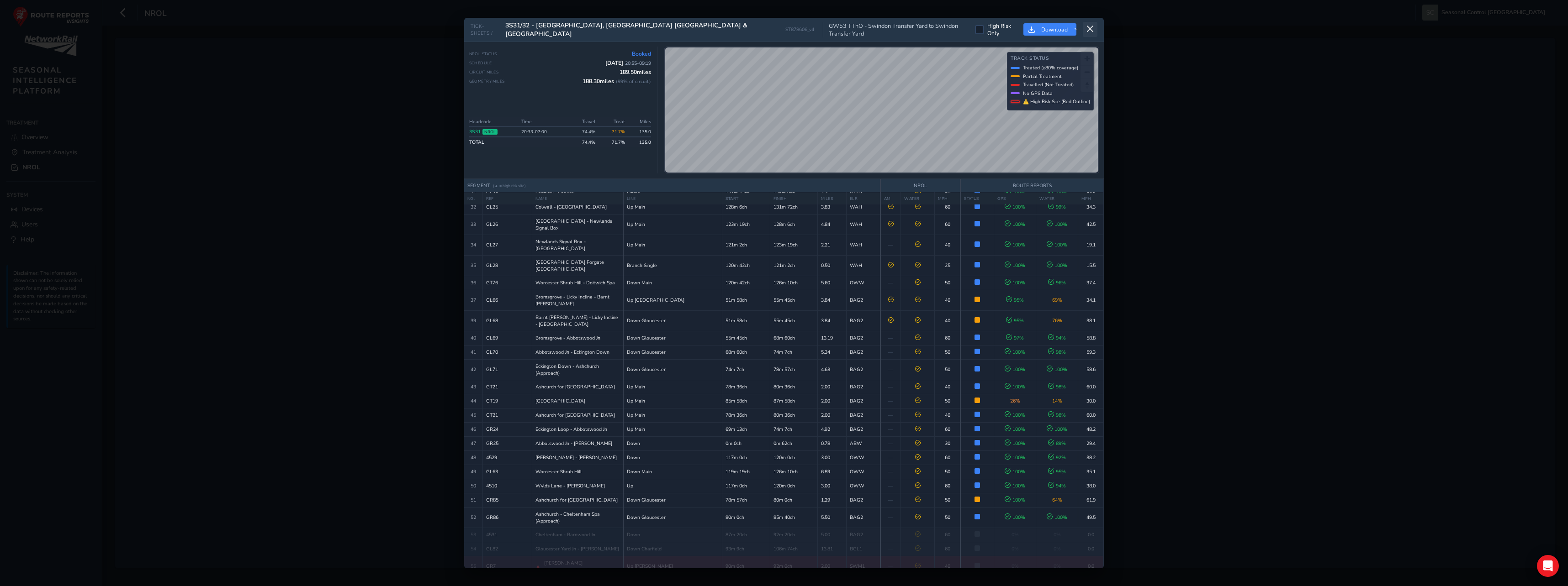
click at [1091, 28] on icon at bounding box center [1090, 29] width 8 height 8
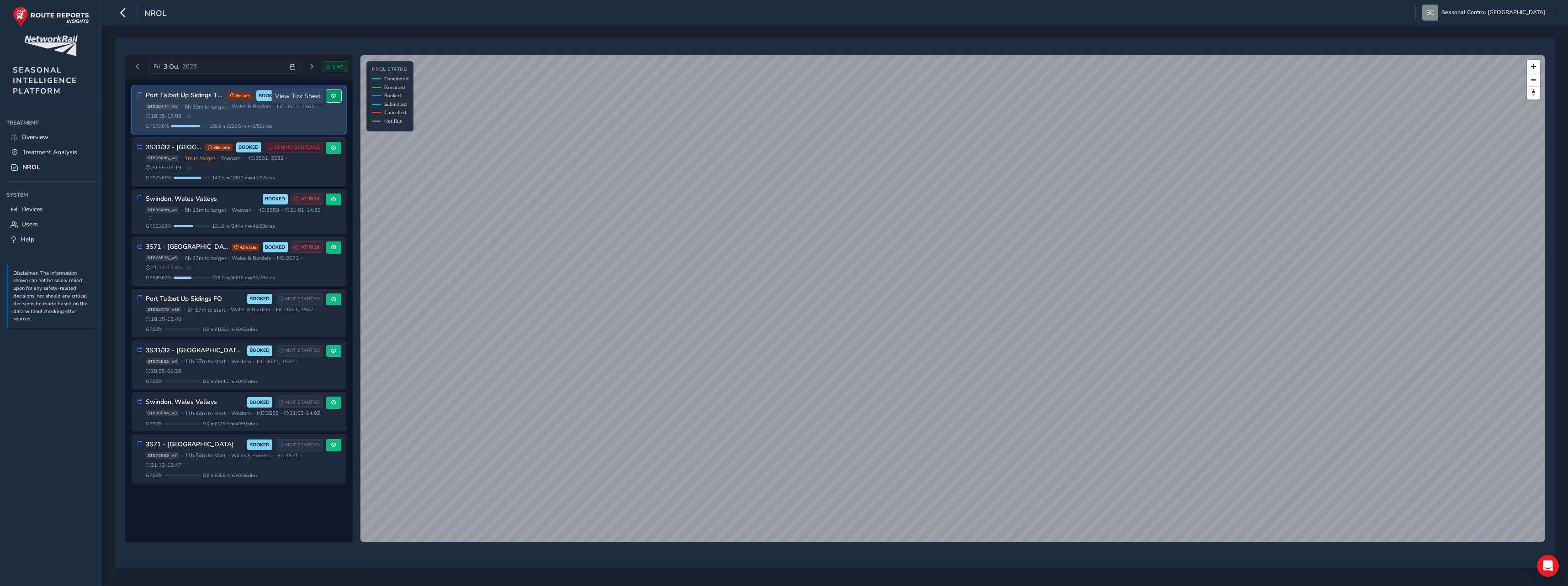
click at [333, 95] on span at bounding box center [333, 95] width 5 height 5
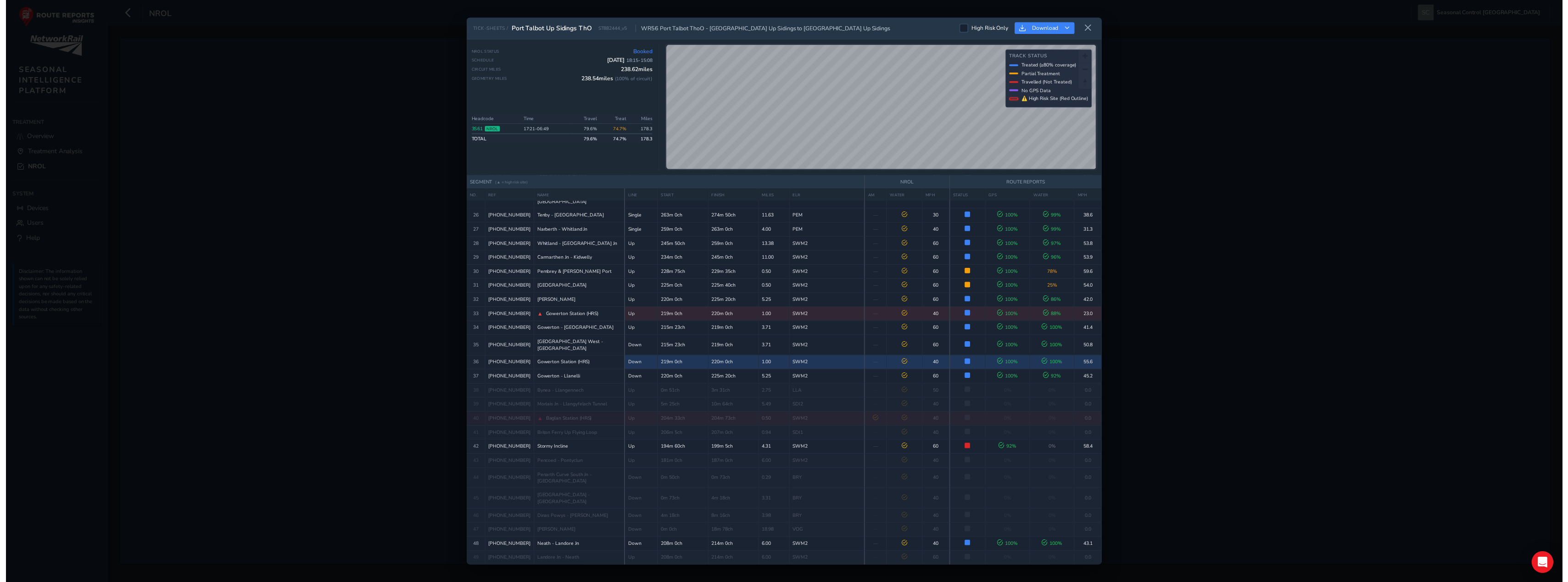
scroll to position [664, 0]
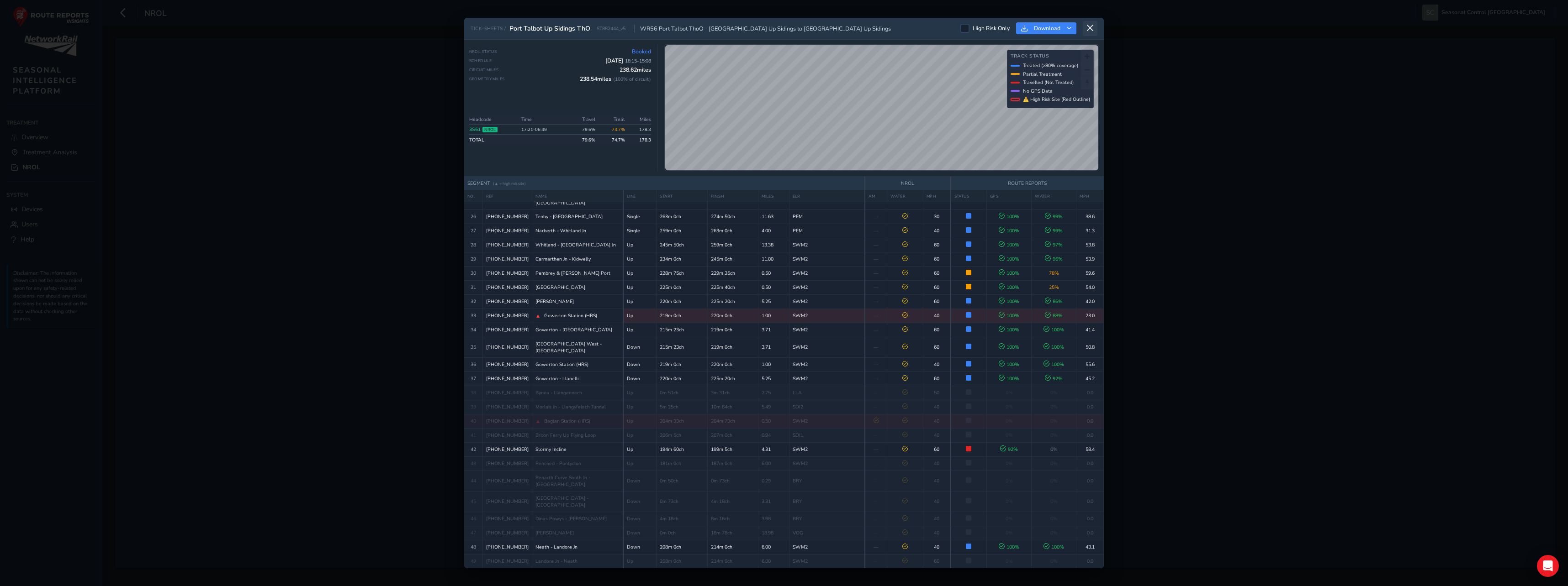
click at [1092, 28] on icon at bounding box center [1090, 28] width 8 height 8
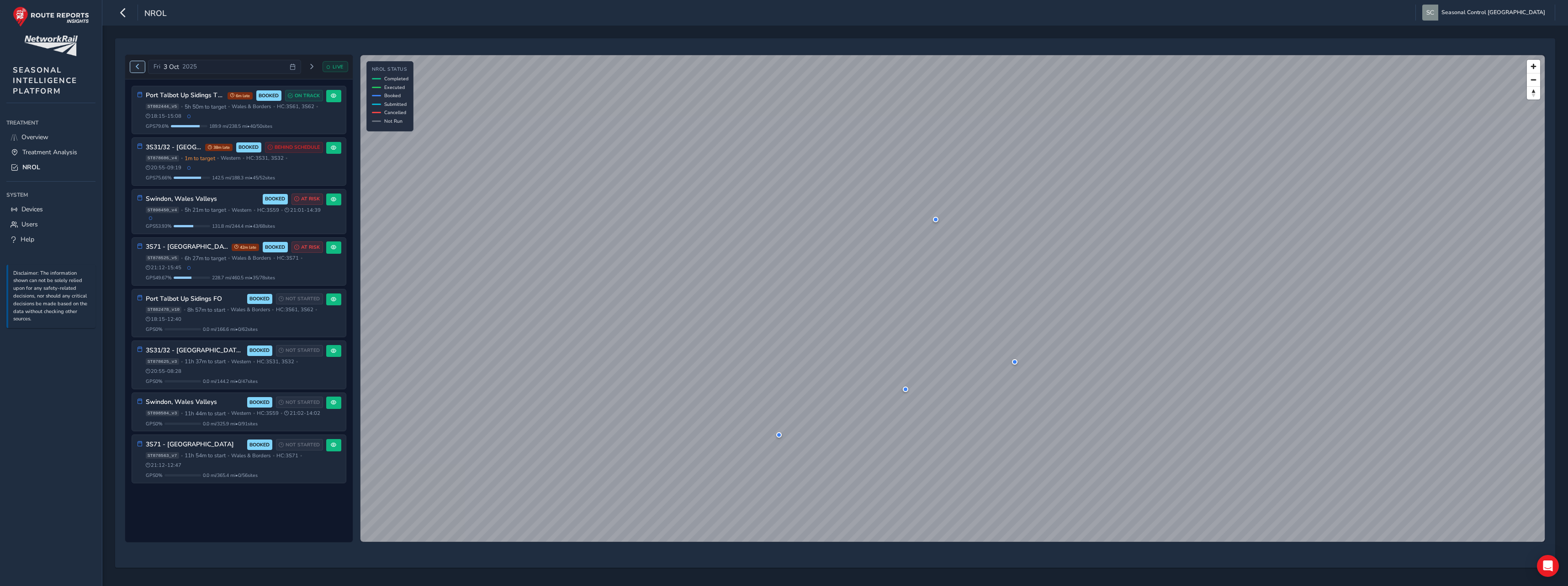
click at [133, 64] on button "Previous day" at bounding box center [138, 67] width 15 height 11
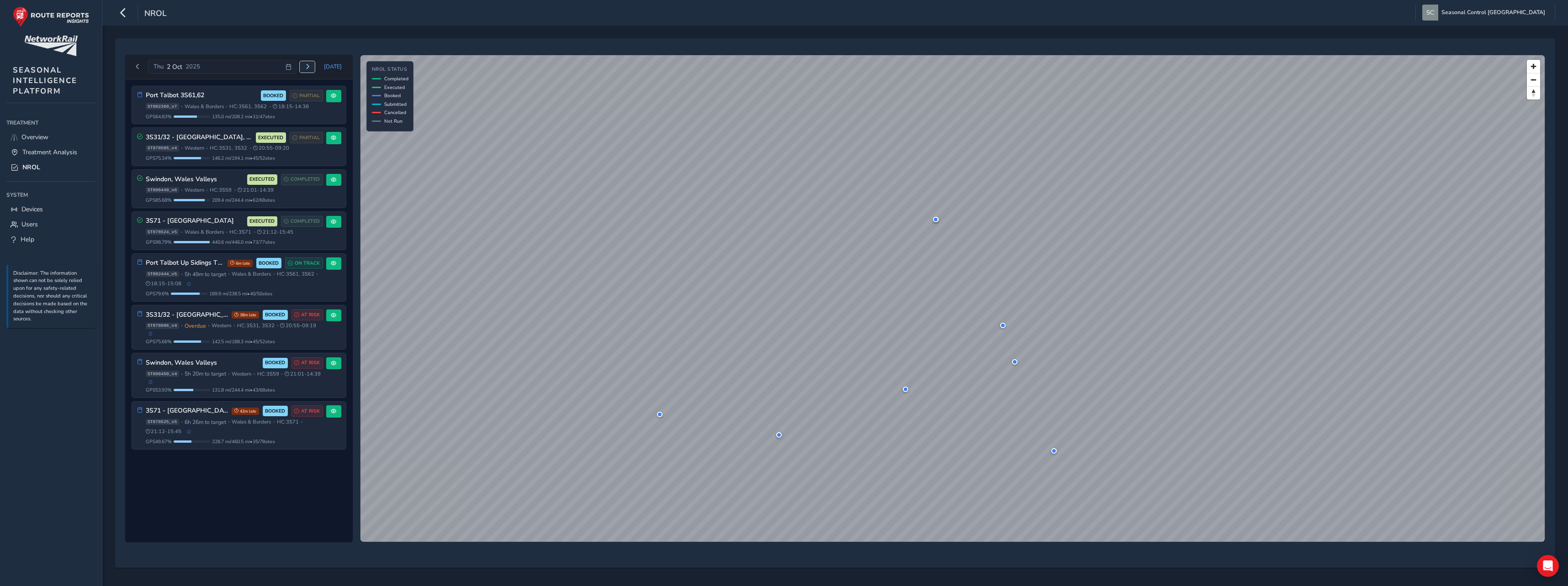
click at [308, 64] on span "Next day" at bounding box center [307, 66] width 5 height 5
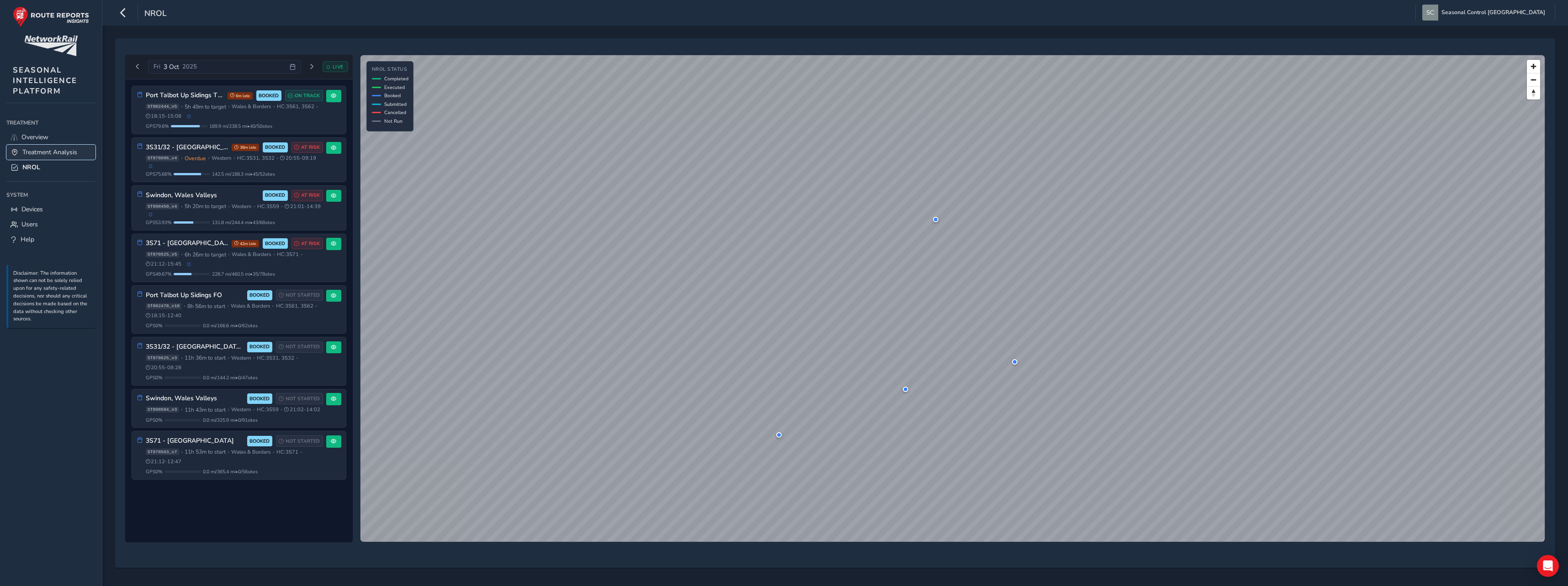
click at [46, 155] on span "Treatment Analysis" at bounding box center [49, 152] width 55 height 9
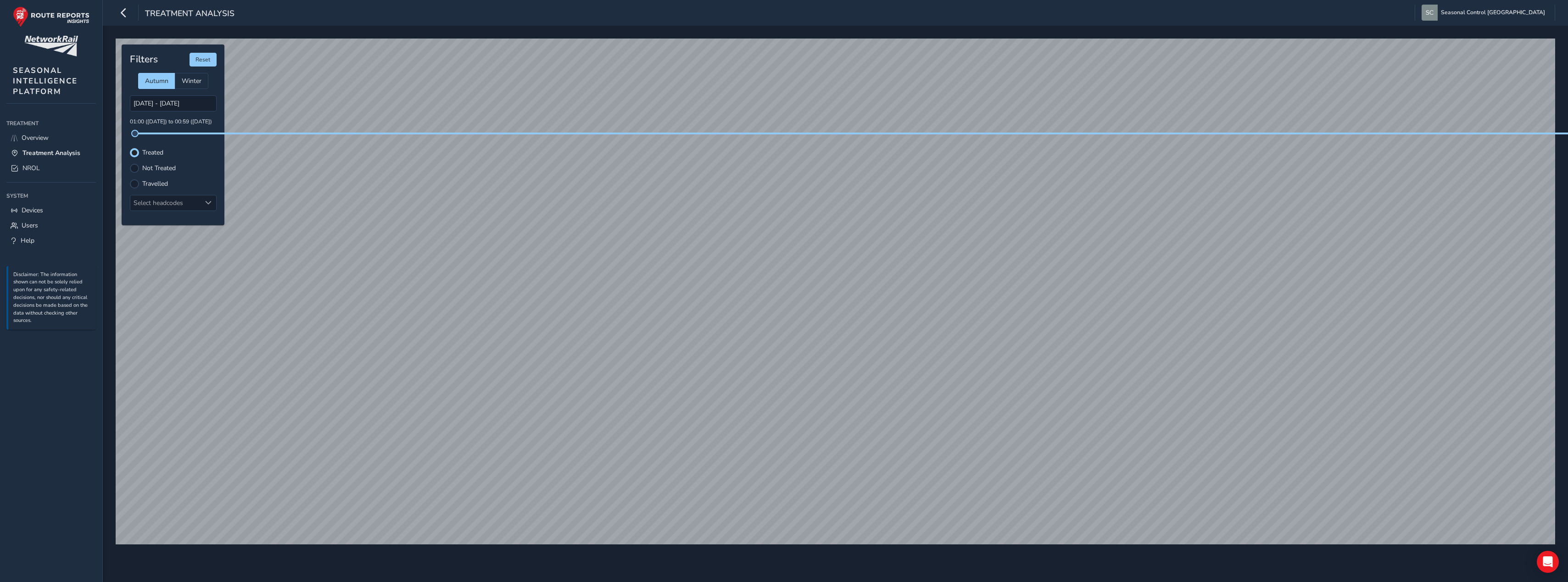
click at [148, 181] on label "Travelled" at bounding box center [155, 184] width 26 height 7
click at [134, 183] on input "Travelled" at bounding box center [134, 183] width 0 height 0
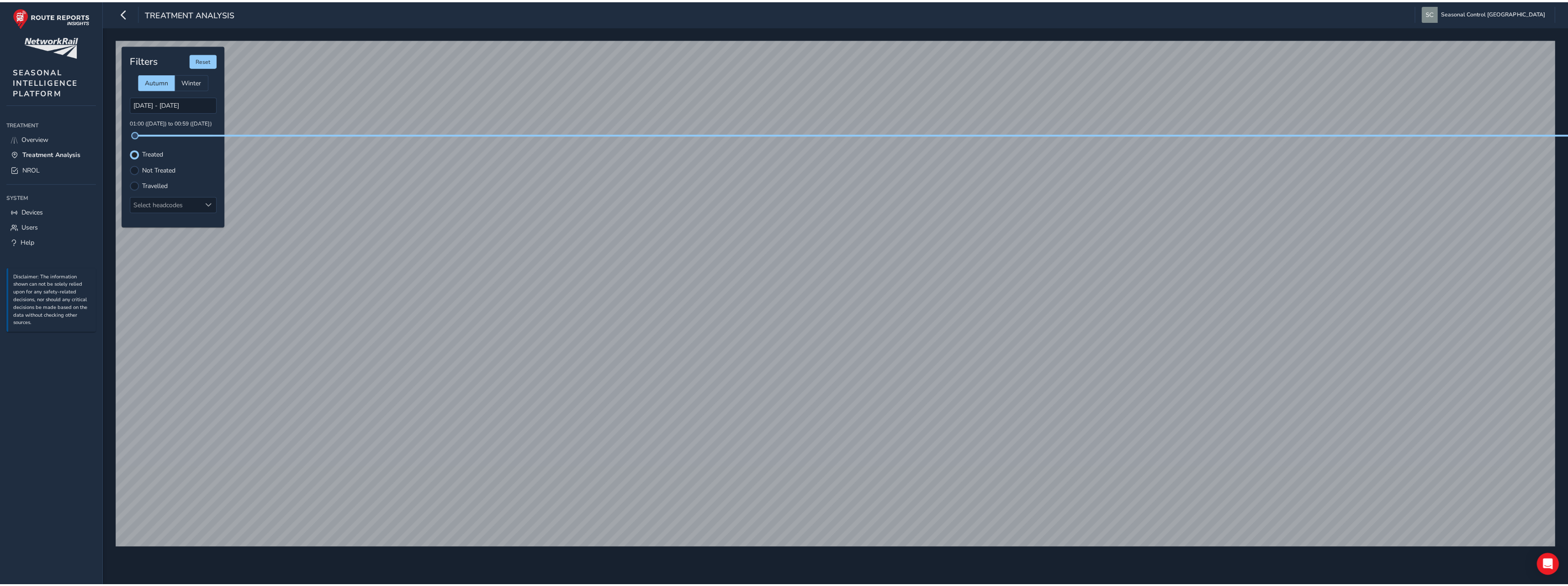
scroll to position [4, 5]
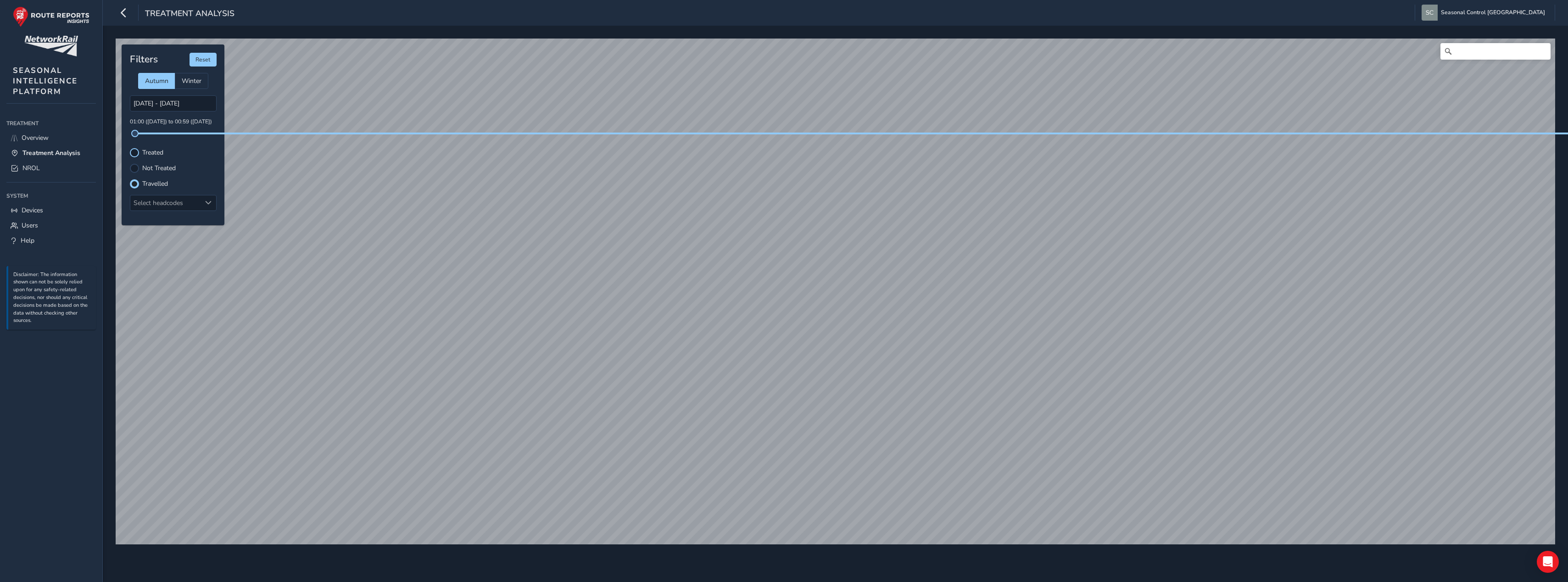
click at [133, 149] on div at bounding box center [134, 153] width 9 height 9
click at [133, 169] on div at bounding box center [134, 168] width 9 height 9
click at [137, 184] on div at bounding box center [134, 184] width 9 height 9
click at [135, 154] on div at bounding box center [134, 153] width 9 height 9
click at [136, 185] on div at bounding box center [134, 184] width 9 height 9
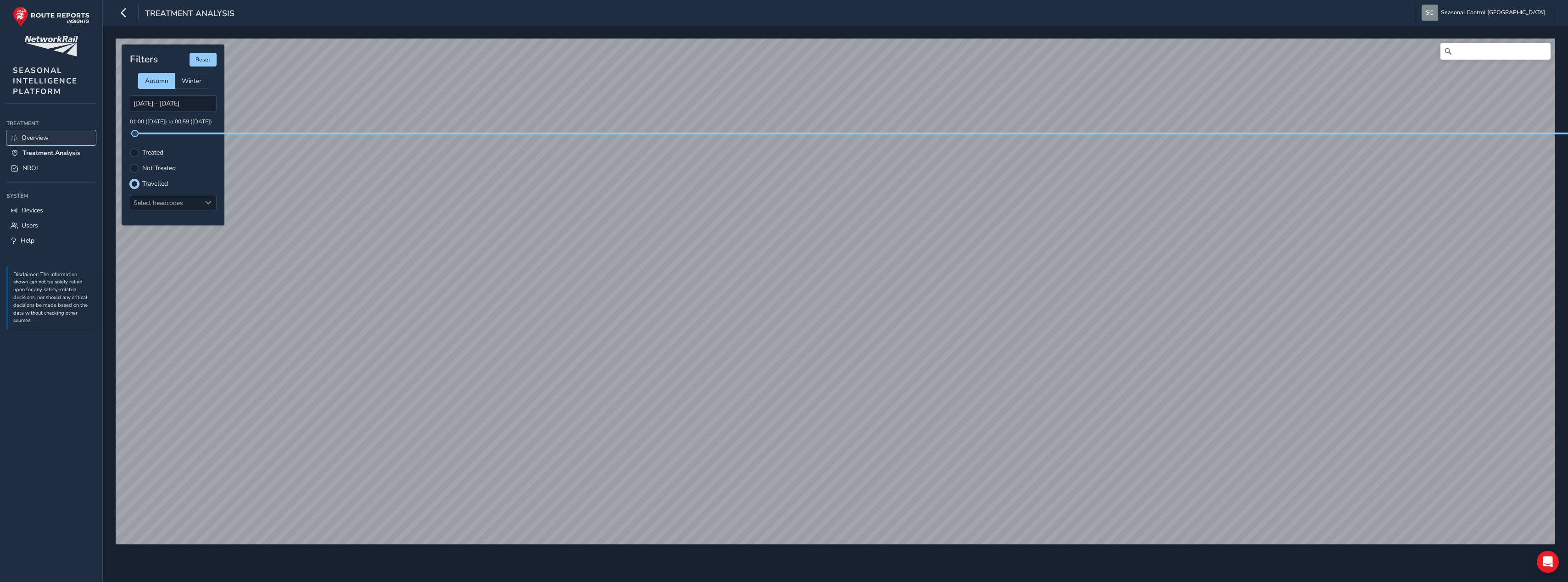
click at [53, 142] on link "Overview" at bounding box center [51, 138] width 90 height 15
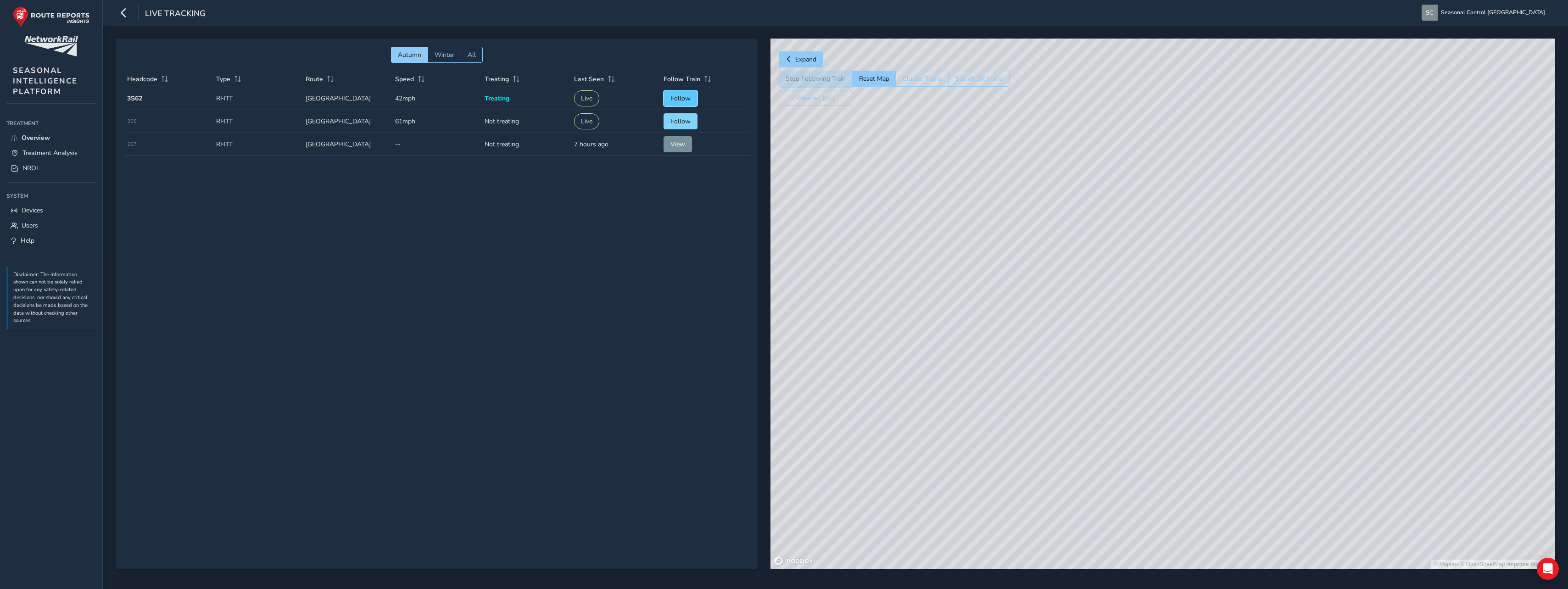
click at [679, 100] on span "Follow" at bounding box center [680, 99] width 20 height 9
click at [38, 137] on span "Overview" at bounding box center [36, 138] width 29 height 9
click at [40, 148] on link "Treatment Analysis" at bounding box center [51, 153] width 90 height 15
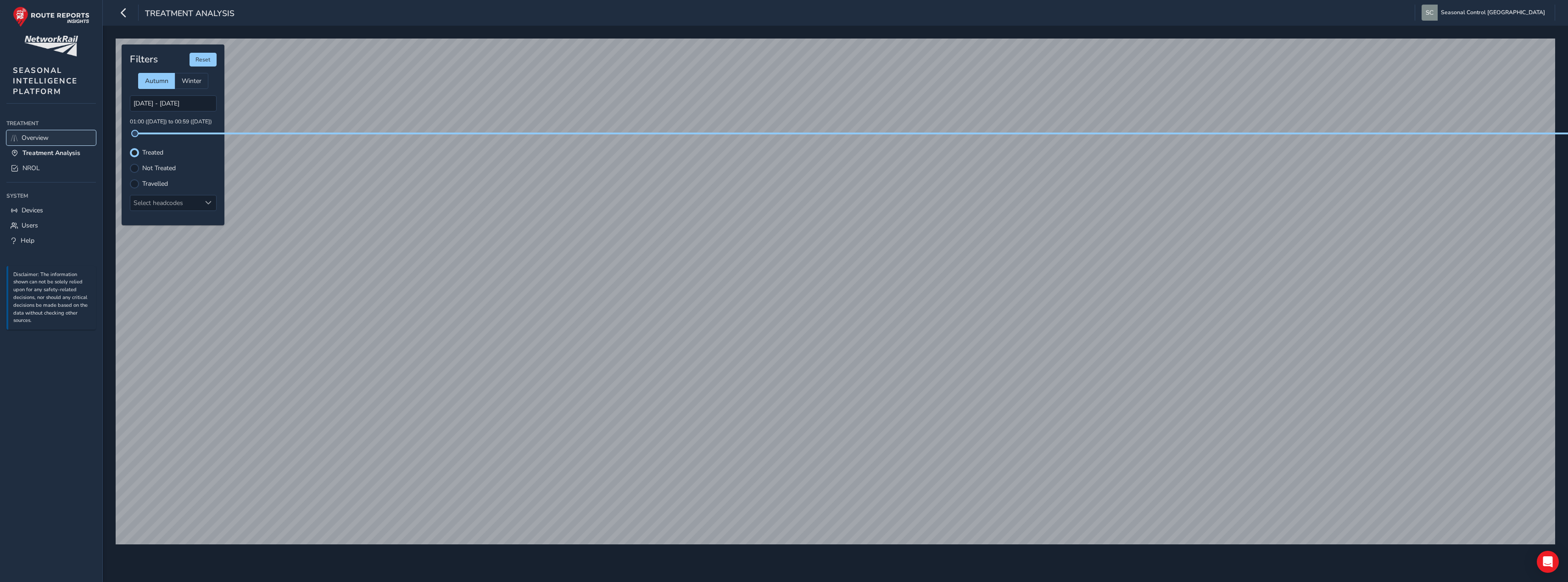
click at [36, 137] on span "Overview" at bounding box center [35, 138] width 27 height 9
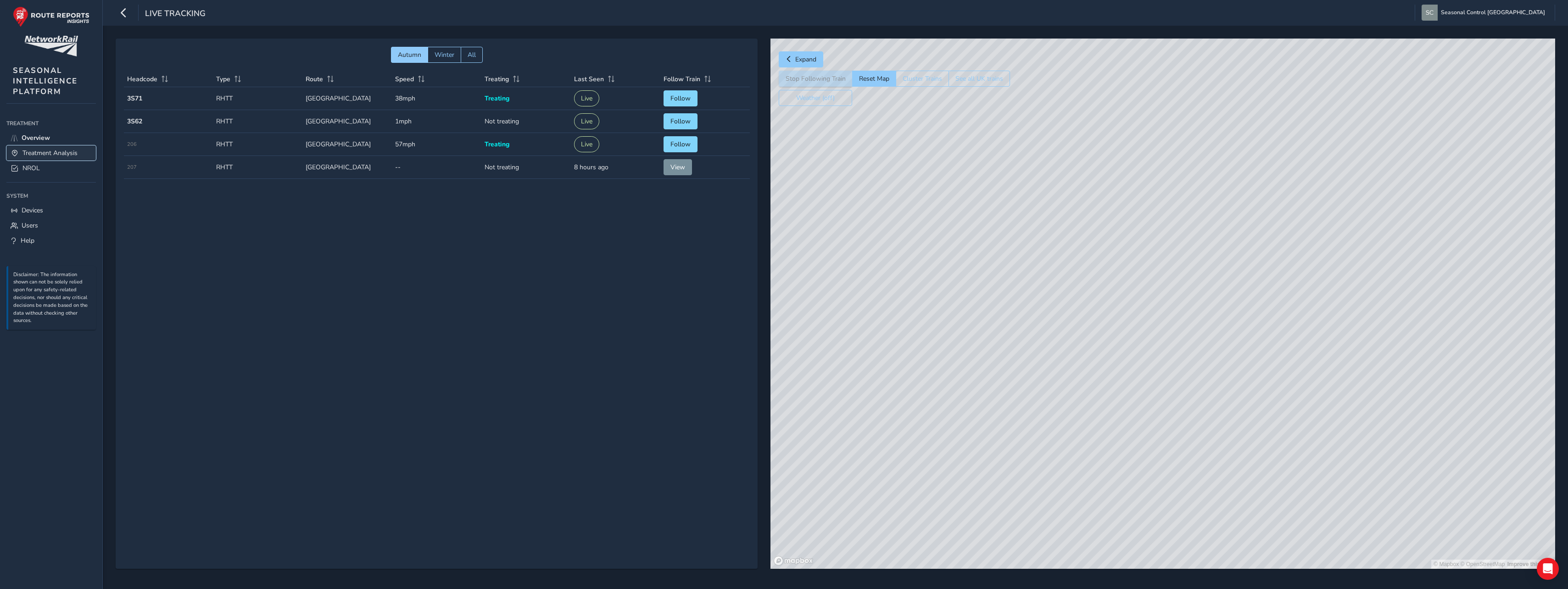
click at [58, 156] on span "Treatment Analysis" at bounding box center [50, 153] width 55 height 9
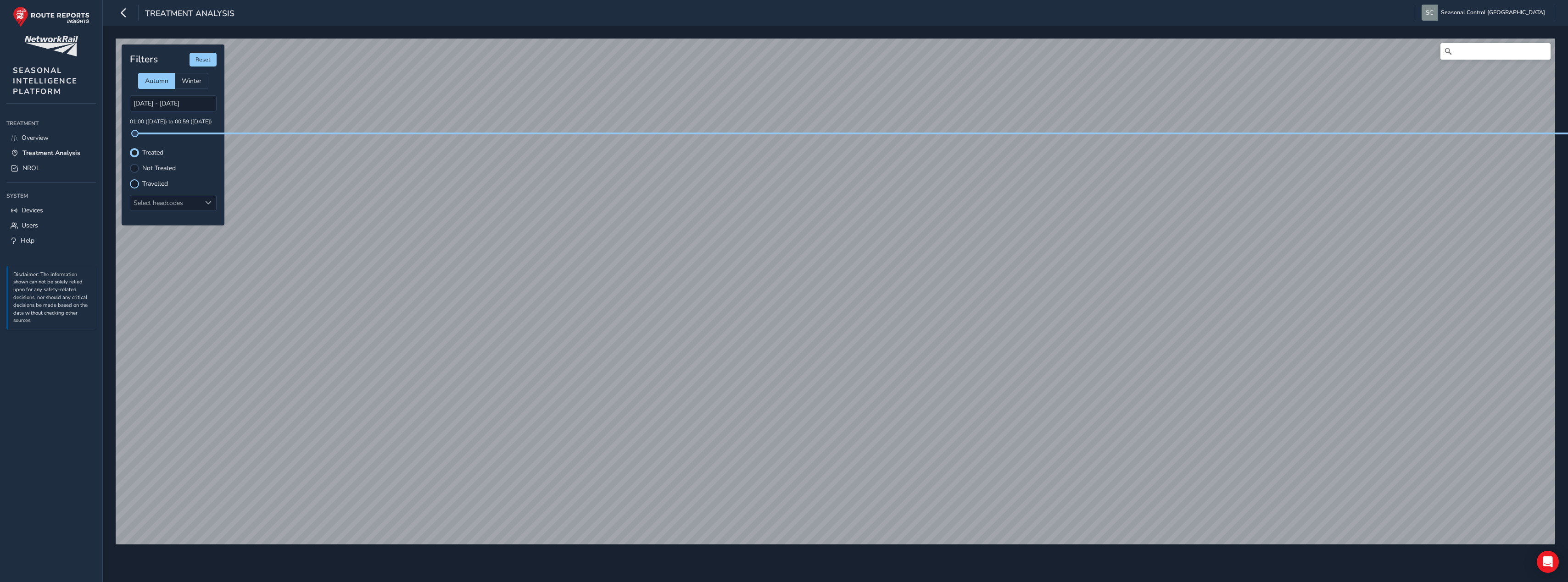
click at [130, 185] on div at bounding box center [134, 184] width 9 height 9
click at [33, 169] on span "NROL" at bounding box center [31, 168] width 17 height 9
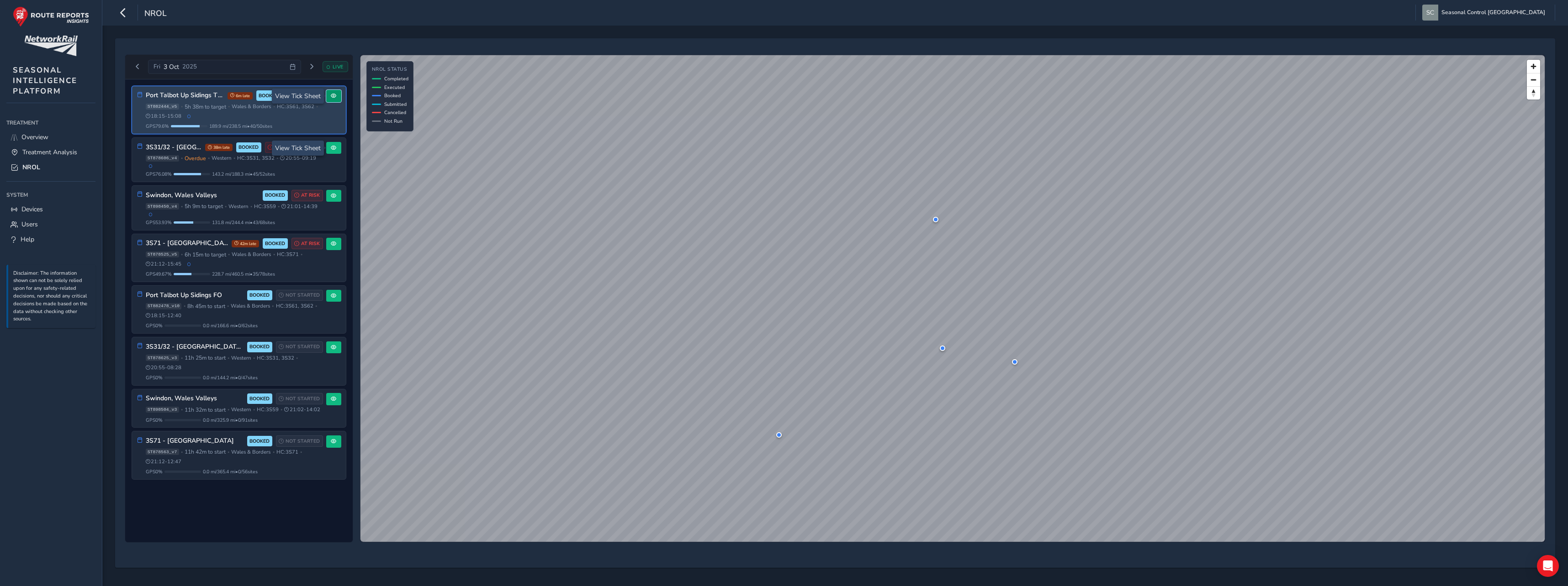
click at [332, 97] on span at bounding box center [333, 95] width 5 height 5
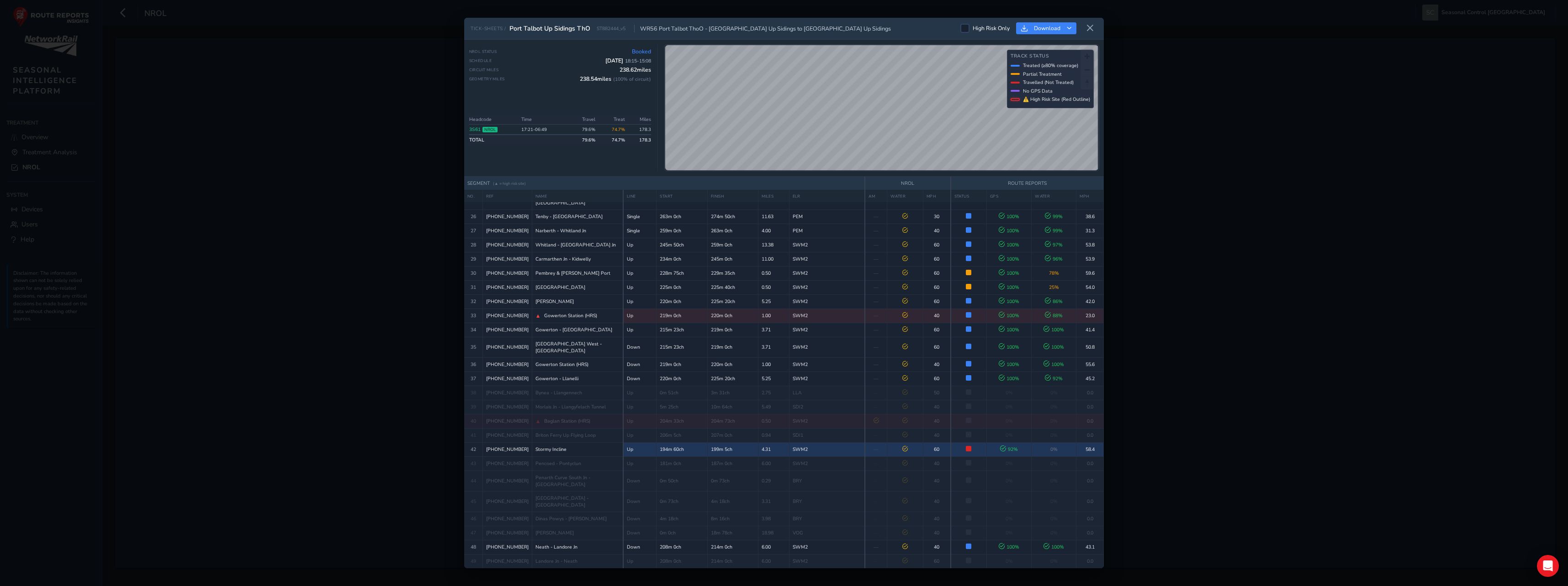
scroll to position [661, 0]
click at [1093, 32] on icon at bounding box center [1090, 28] width 8 height 8
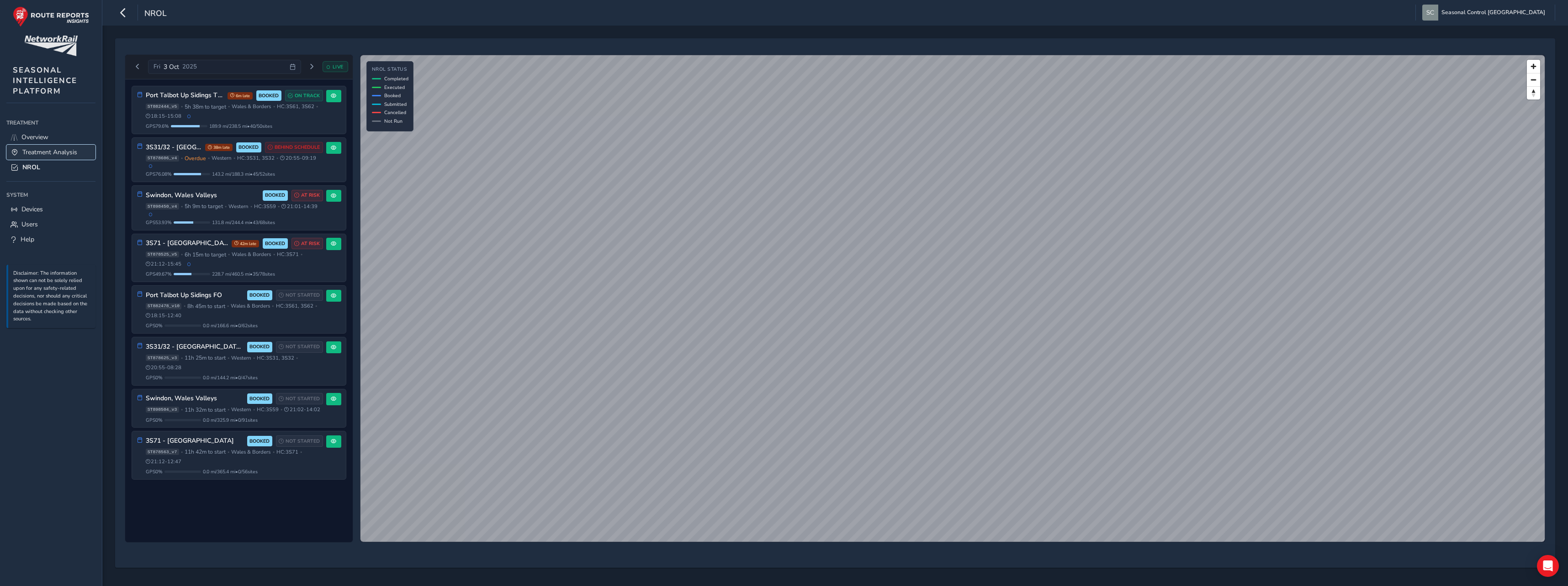
click at [37, 154] on span "Treatment Analysis" at bounding box center [49, 152] width 55 height 9
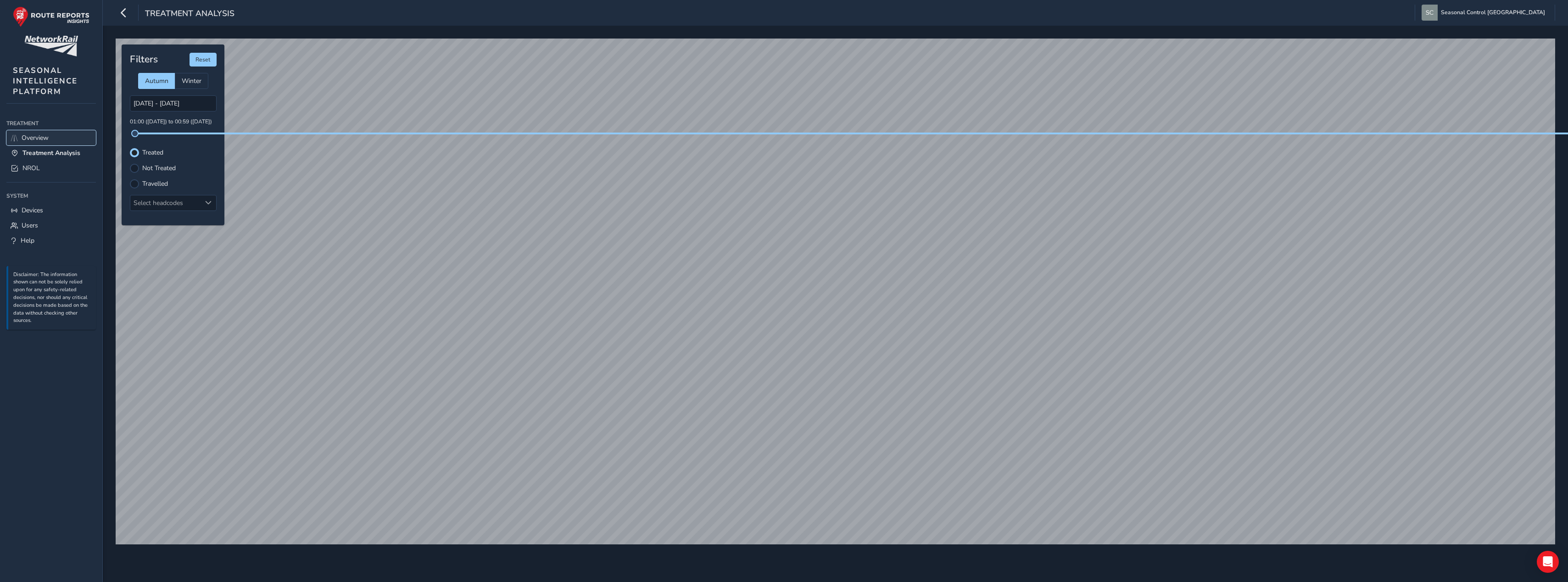
click at [35, 142] on span "Overview" at bounding box center [35, 138] width 27 height 9
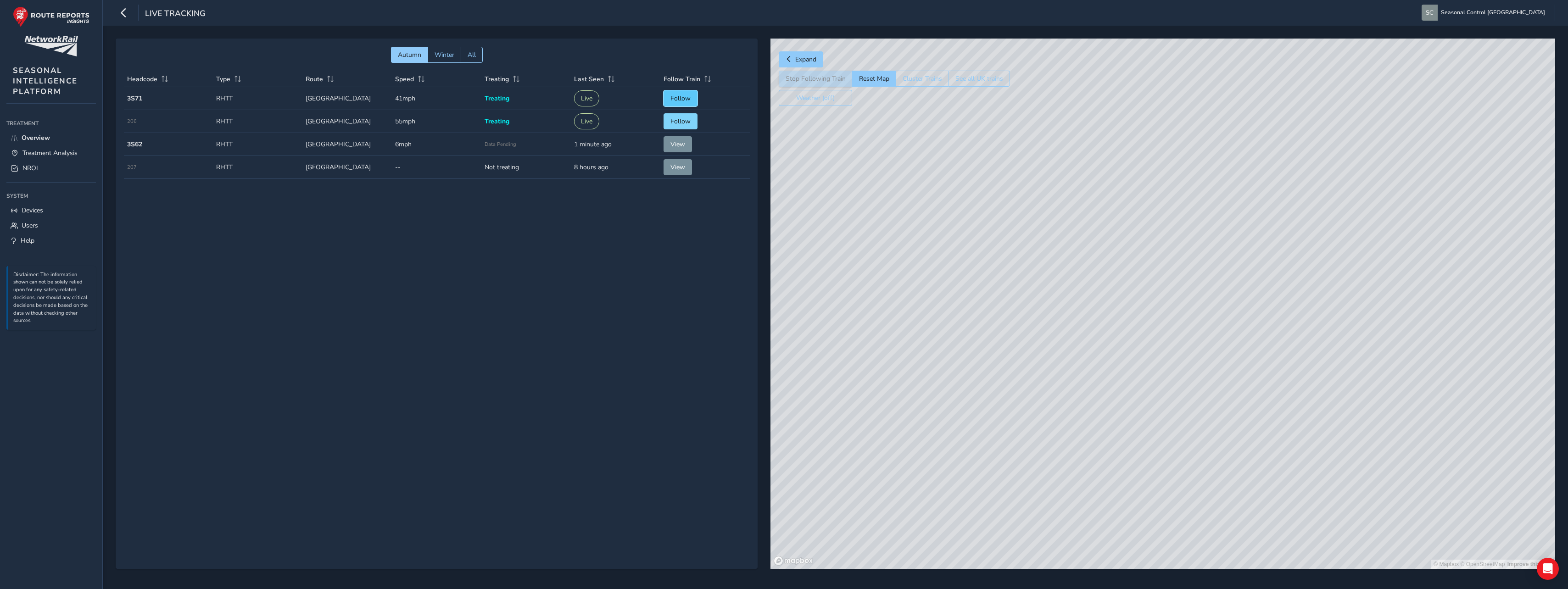
click at [680, 99] on span "Follow" at bounding box center [680, 99] width 20 height 9
click at [799, 81] on button "Stop Following Train" at bounding box center [815, 78] width 73 height 16
click at [682, 94] on span "Follow" at bounding box center [680, 99] width 20 height 9
click at [41, 139] on span "Overview" at bounding box center [36, 138] width 29 height 9
click at [38, 154] on span "Treatment Analysis" at bounding box center [50, 153] width 55 height 9
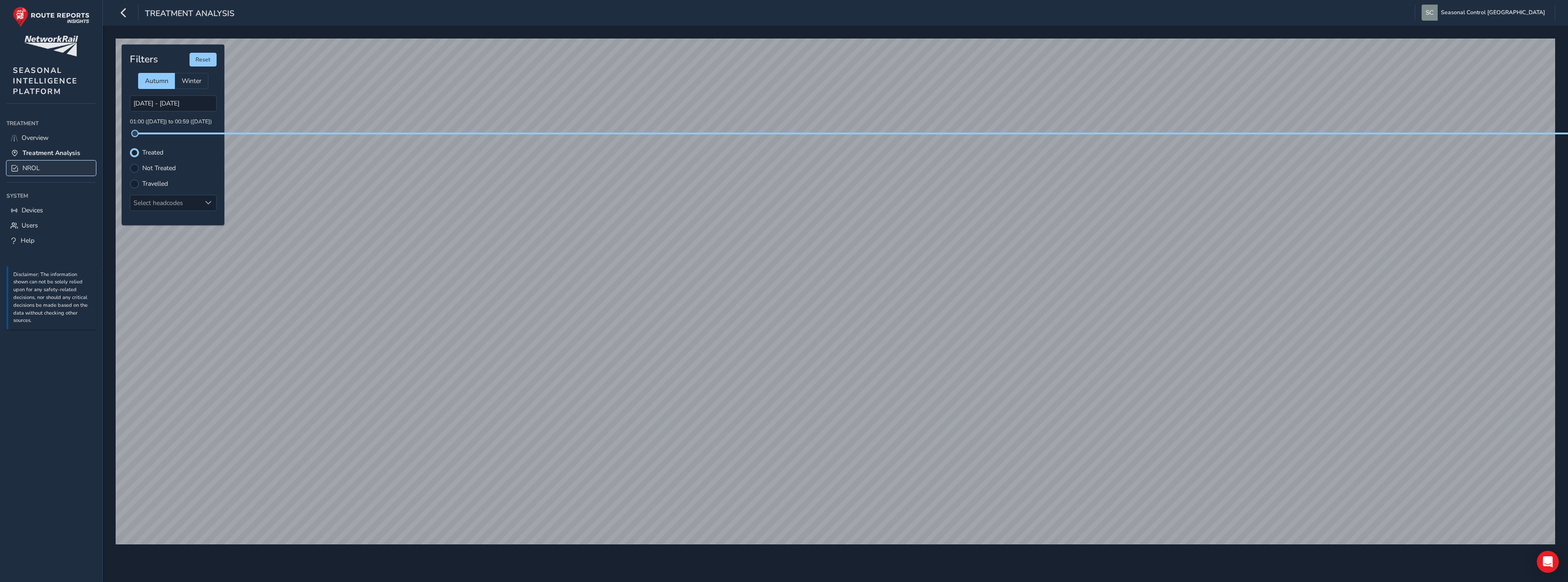
click at [41, 169] on link "NROL" at bounding box center [51, 168] width 90 height 15
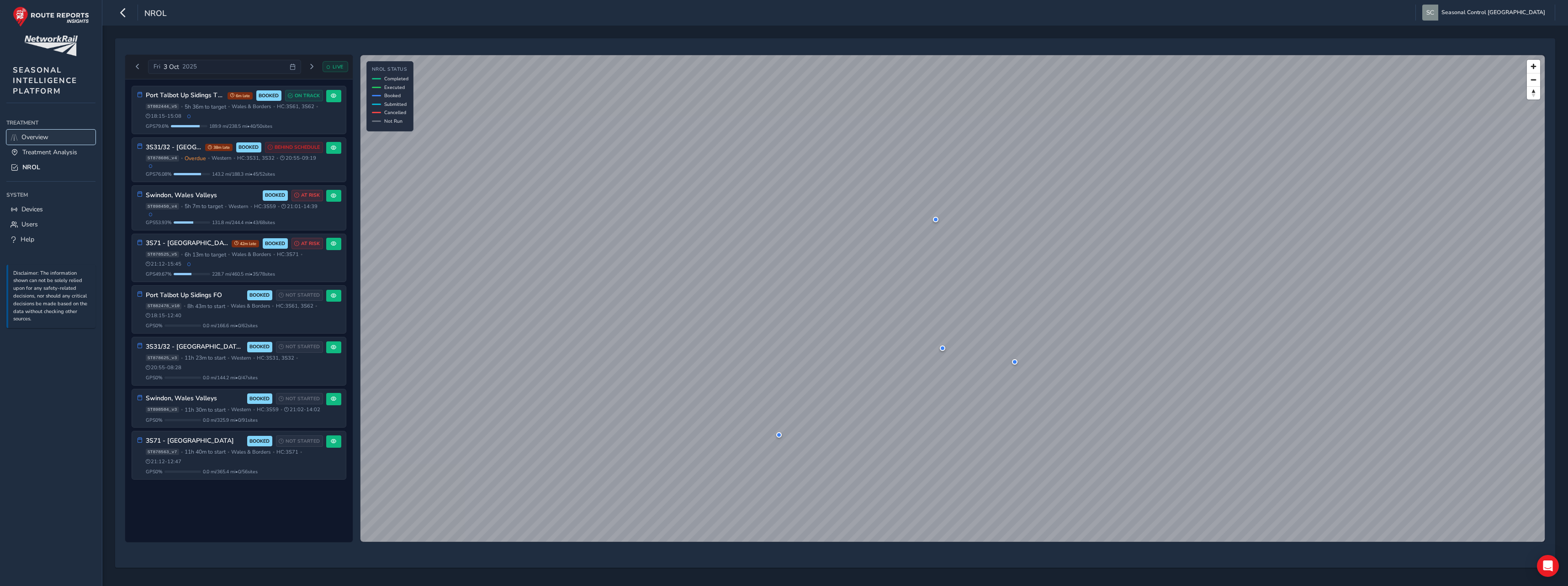
click at [40, 137] on span "Overview" at bounding box center [35, 137] width 27 height 9
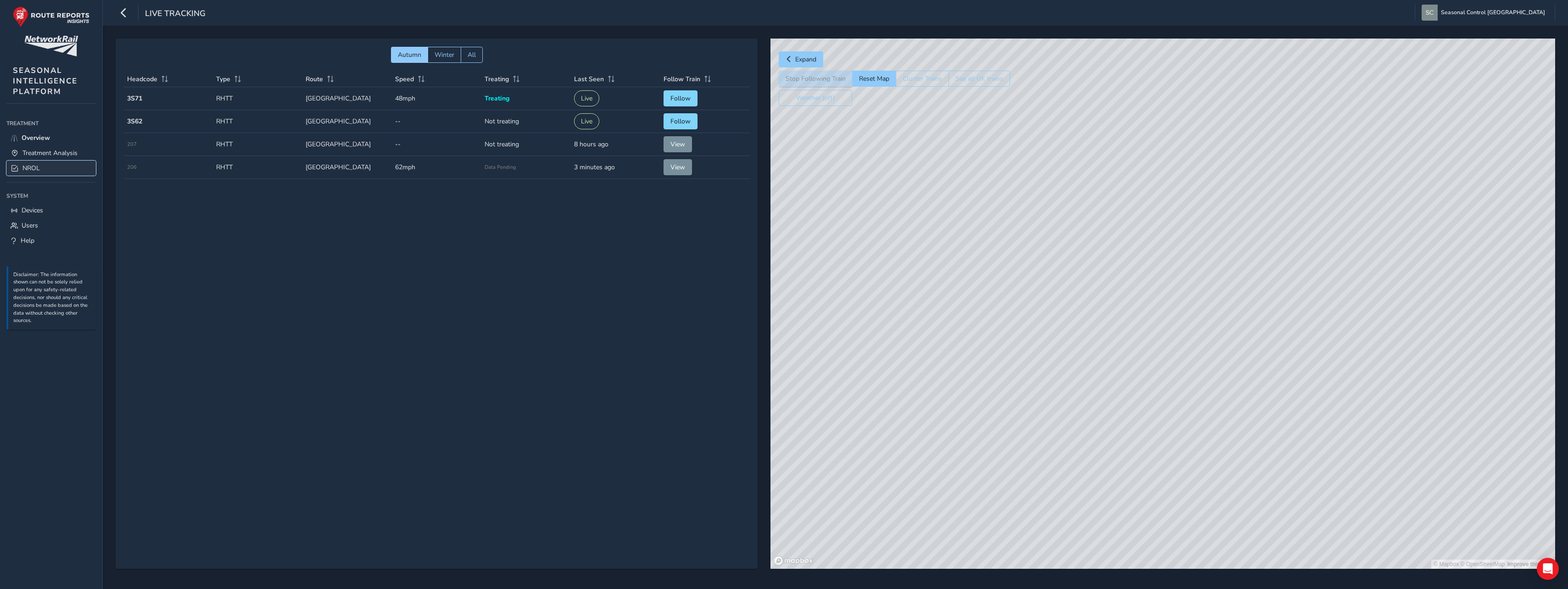
click at [34, 163] on span "NROL" at bounding box center [31, 168] width 17 height 9
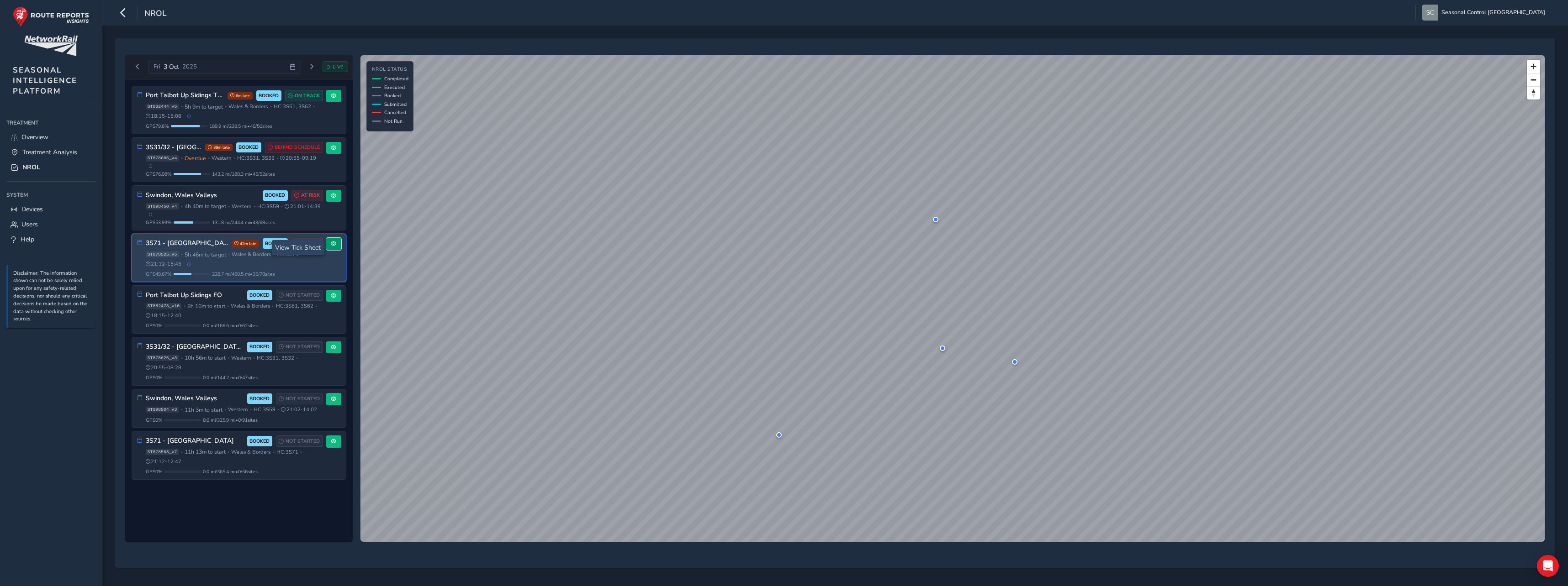
click at [337, 249] on button at bounding box center [334, 244] width 15 height 12
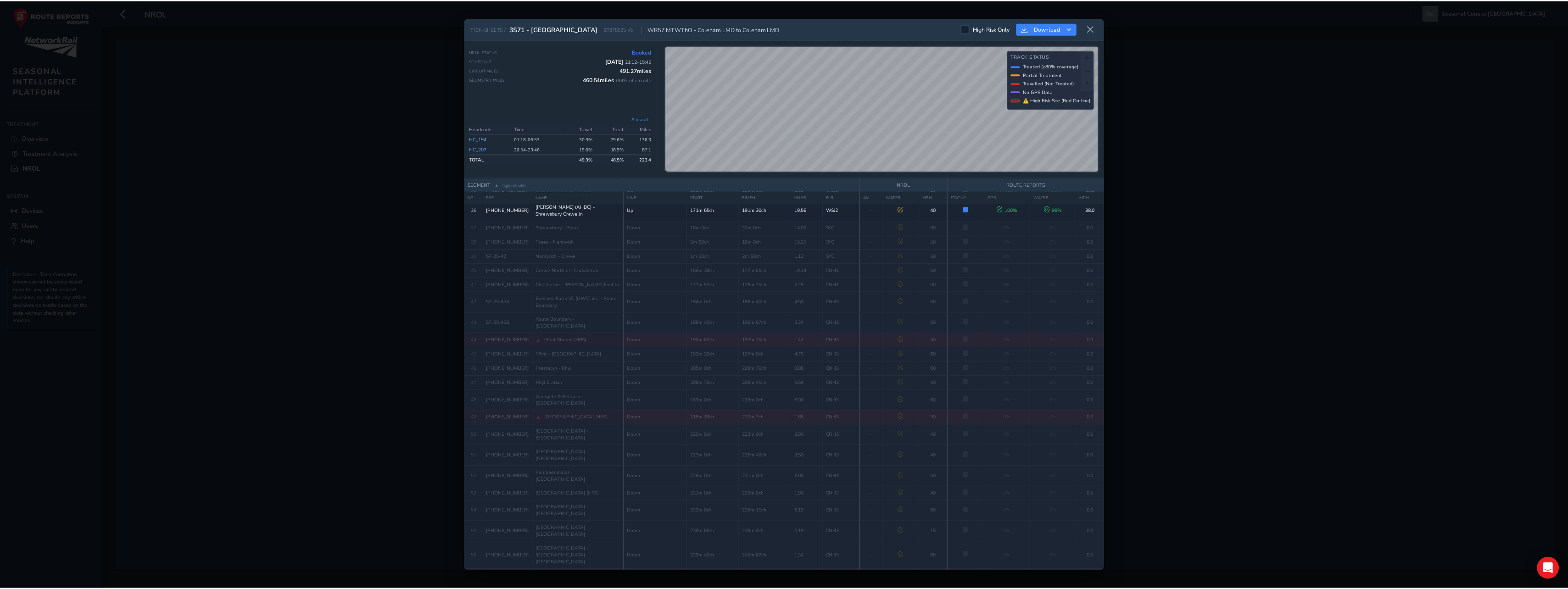
scroll to position [551, 0]
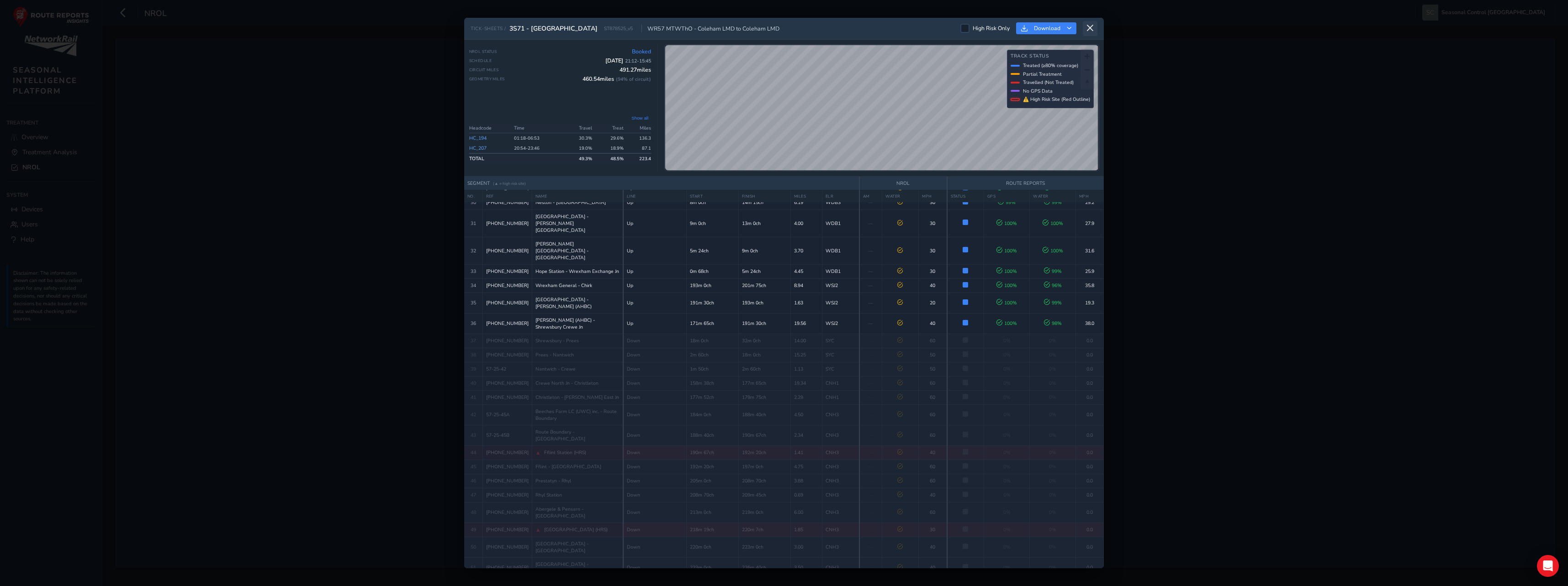
click at [1094, 30] on button at bounding box center [1090, 28] width 14 height 15
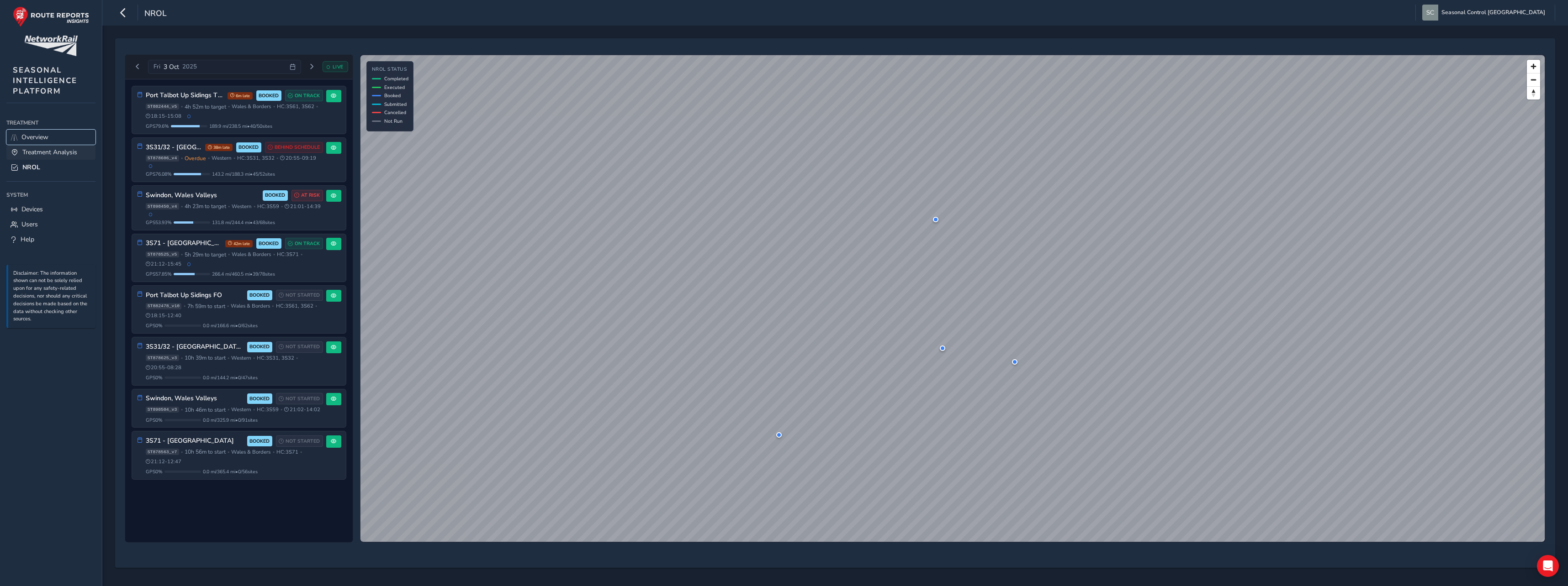
click at [45, 140] on span "Overview" at bounding box center [35, 137] width 27 height 9
click at [47, 157] on span "Treatment Analysis" at bounding box center [49, 152] width 55 height 9
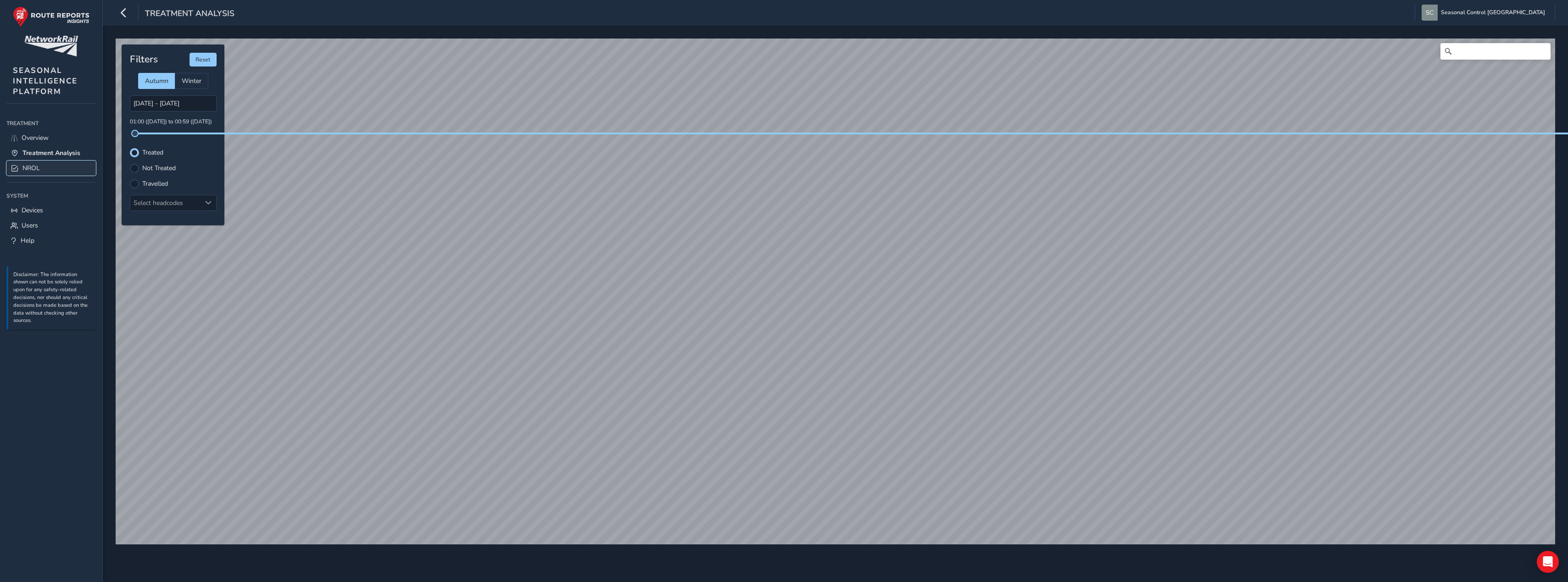
click at [41, 162] on link "NROL" at bounding box center [51, 168] width 90 height 15
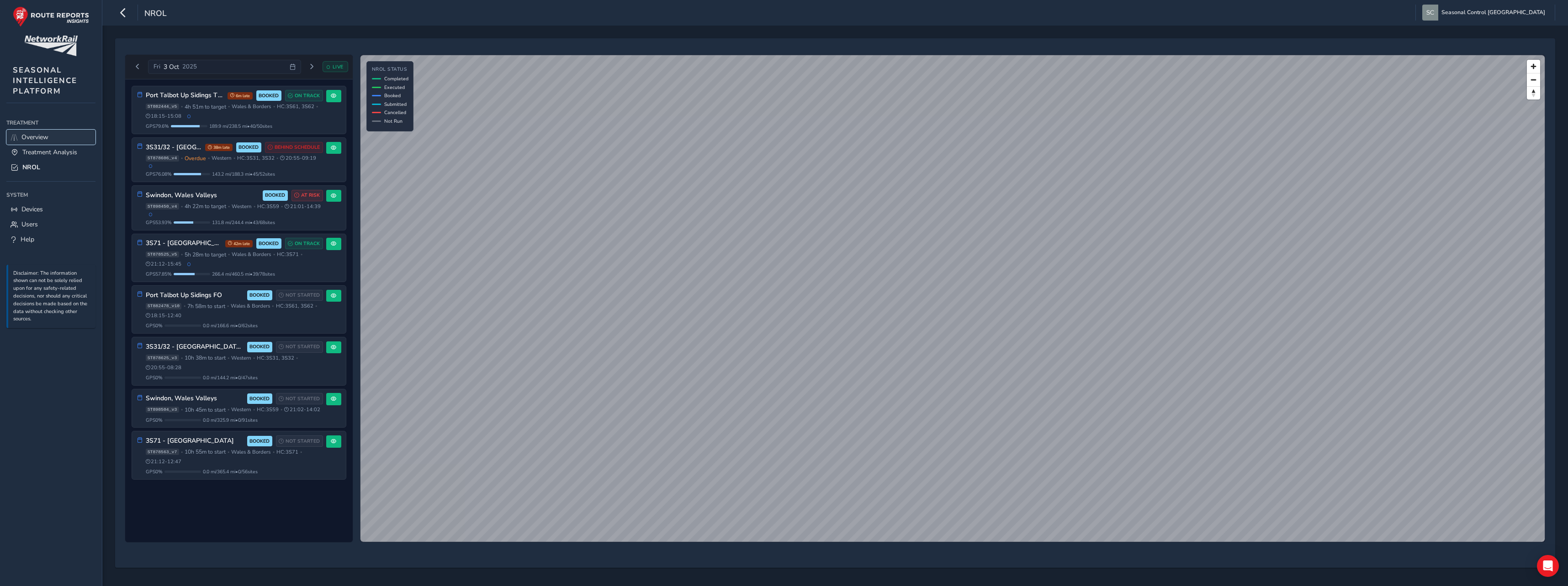
click at [40, 141] on span "Overview" at bounding box center [35, 137] width 27 height 9
